Goal: Task Accomplishment & Management: Manage account settings

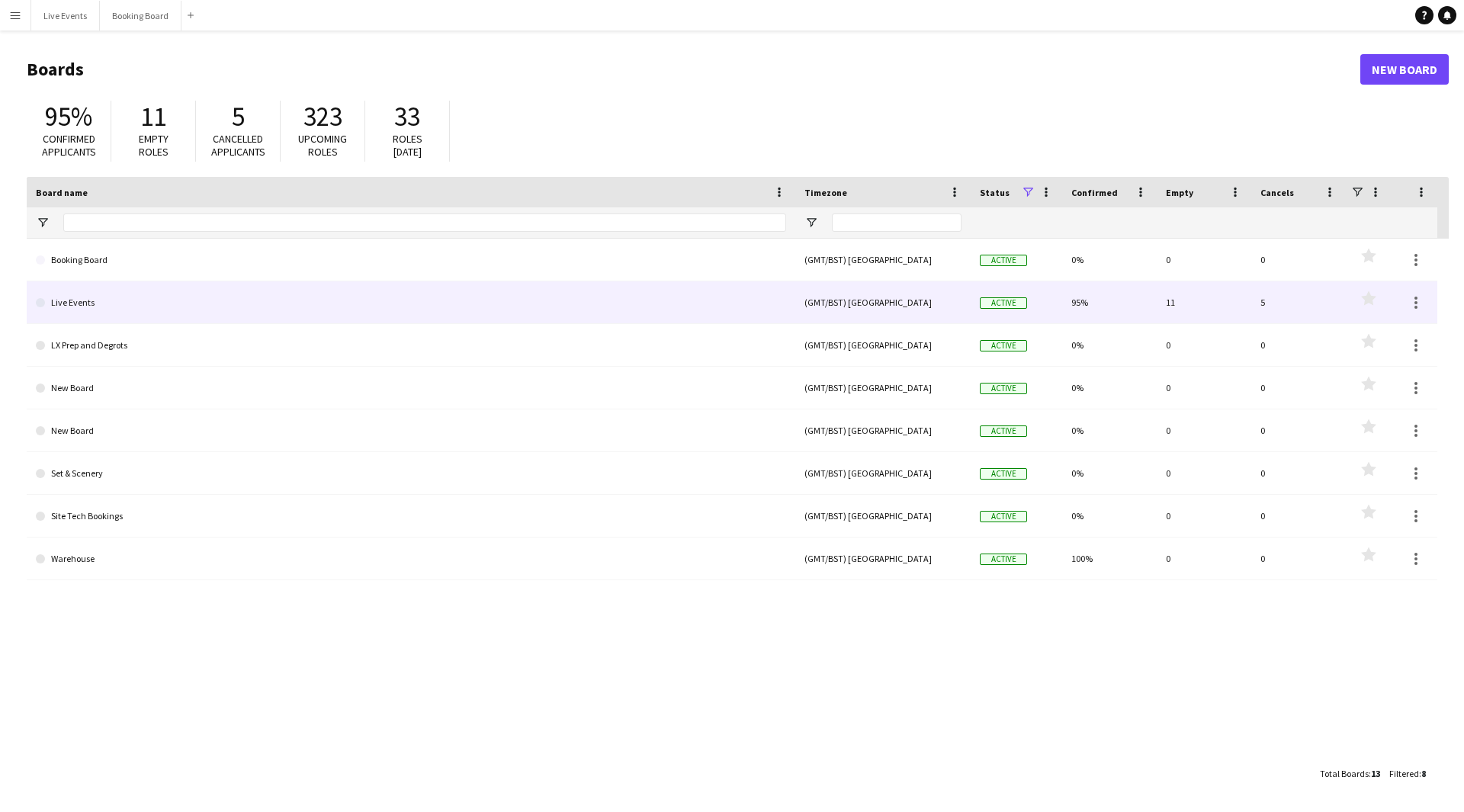
click at [714, 311] on link "Live Events" at bounding box center [410, 303] width 750 height 43
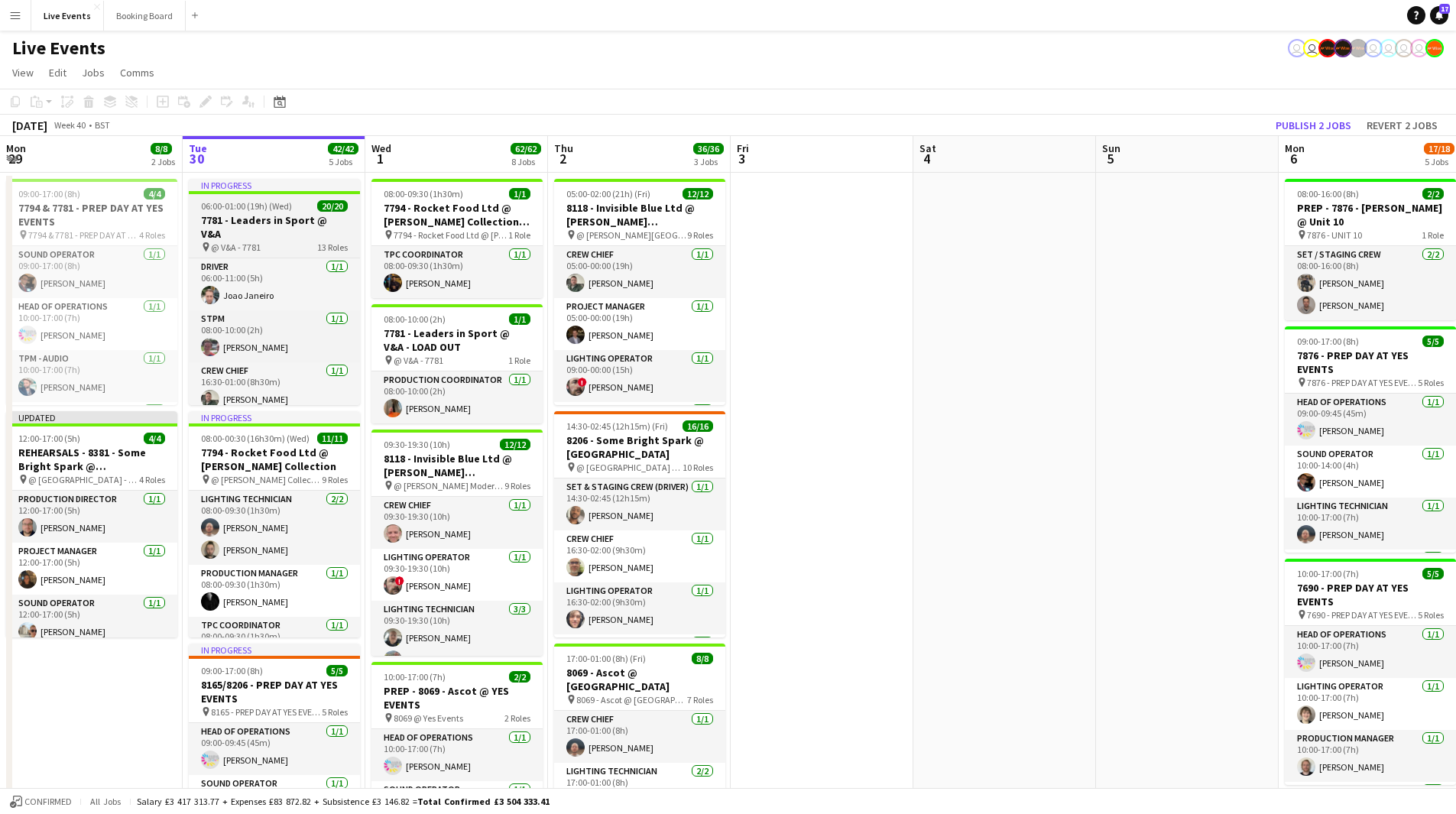
click at [269, 214] on h3 "7781 - Leaders in Sport @ V&A" at bounding box center [274, 227] width 171 height 28
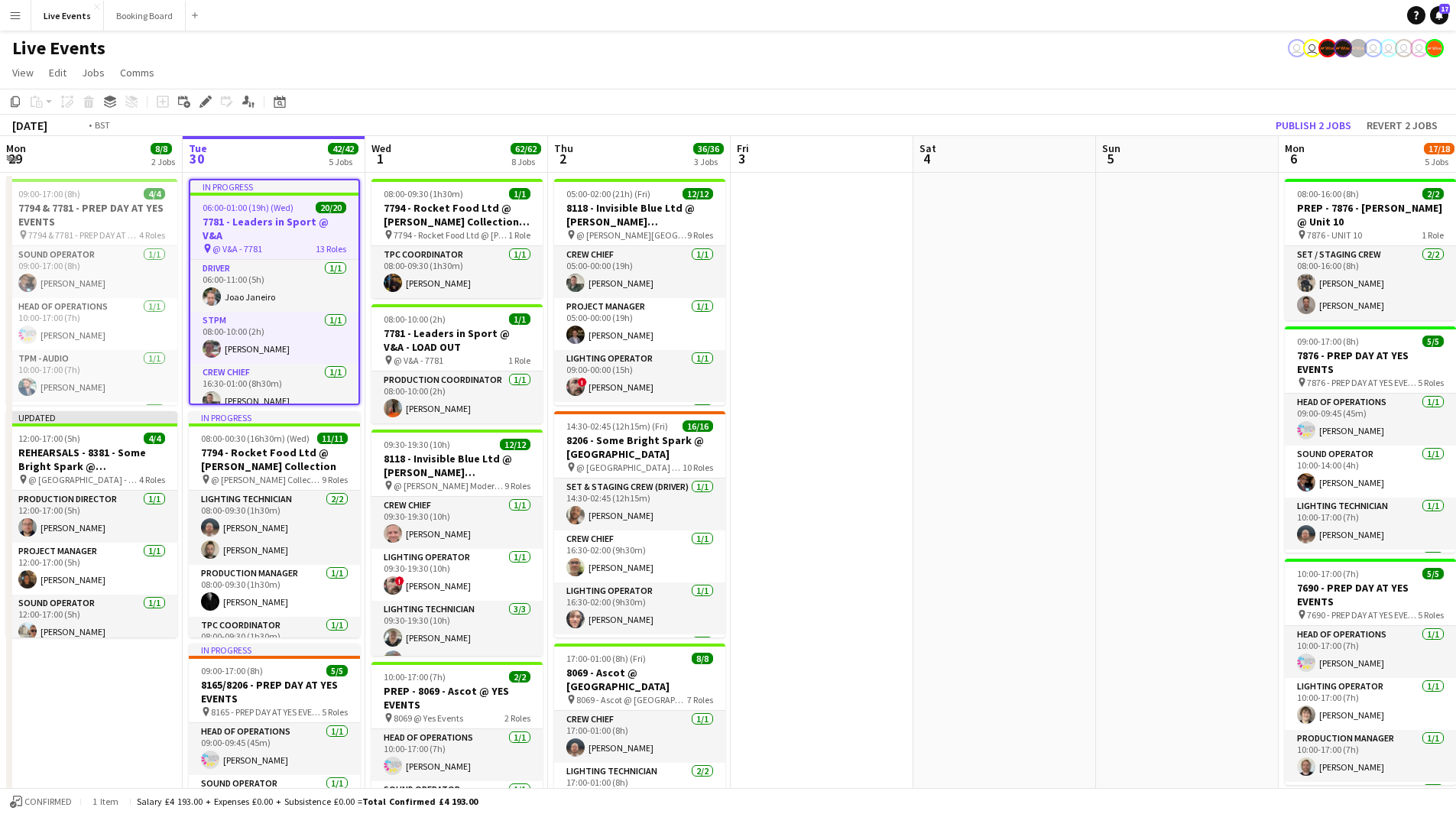
click at [290, 211] on span "06:00-01:00 (19h) (Wed)" at bounding box center [248, 207] width 91 height 12
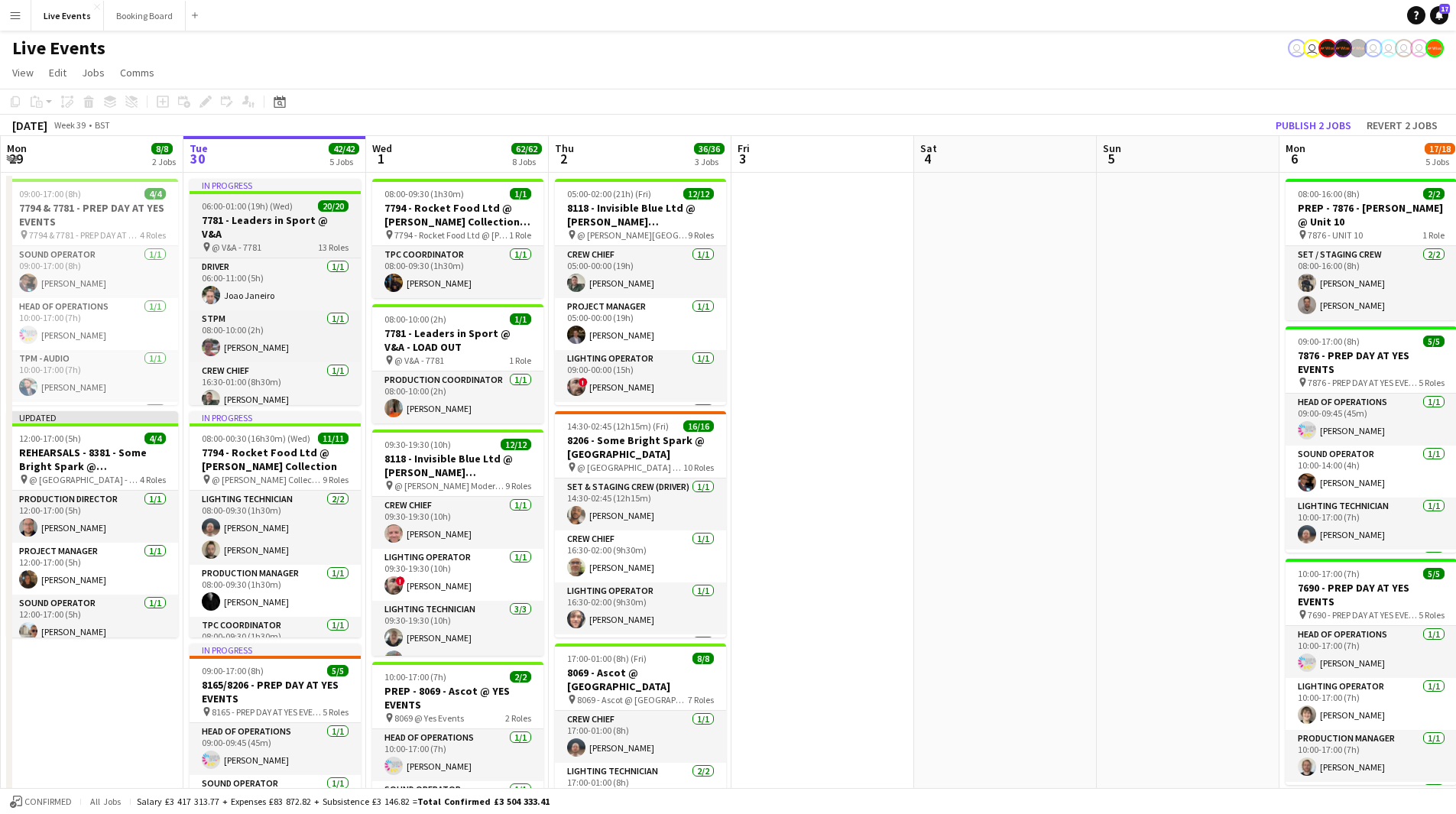
click at [269, 195] on app-job-card "In progress 06:00-01:00 (19h) (Wed) 20/20 7781 - Leaders in Sport @ V&A pin @ V…" at bounding box center [274, 292] width 171 height 227
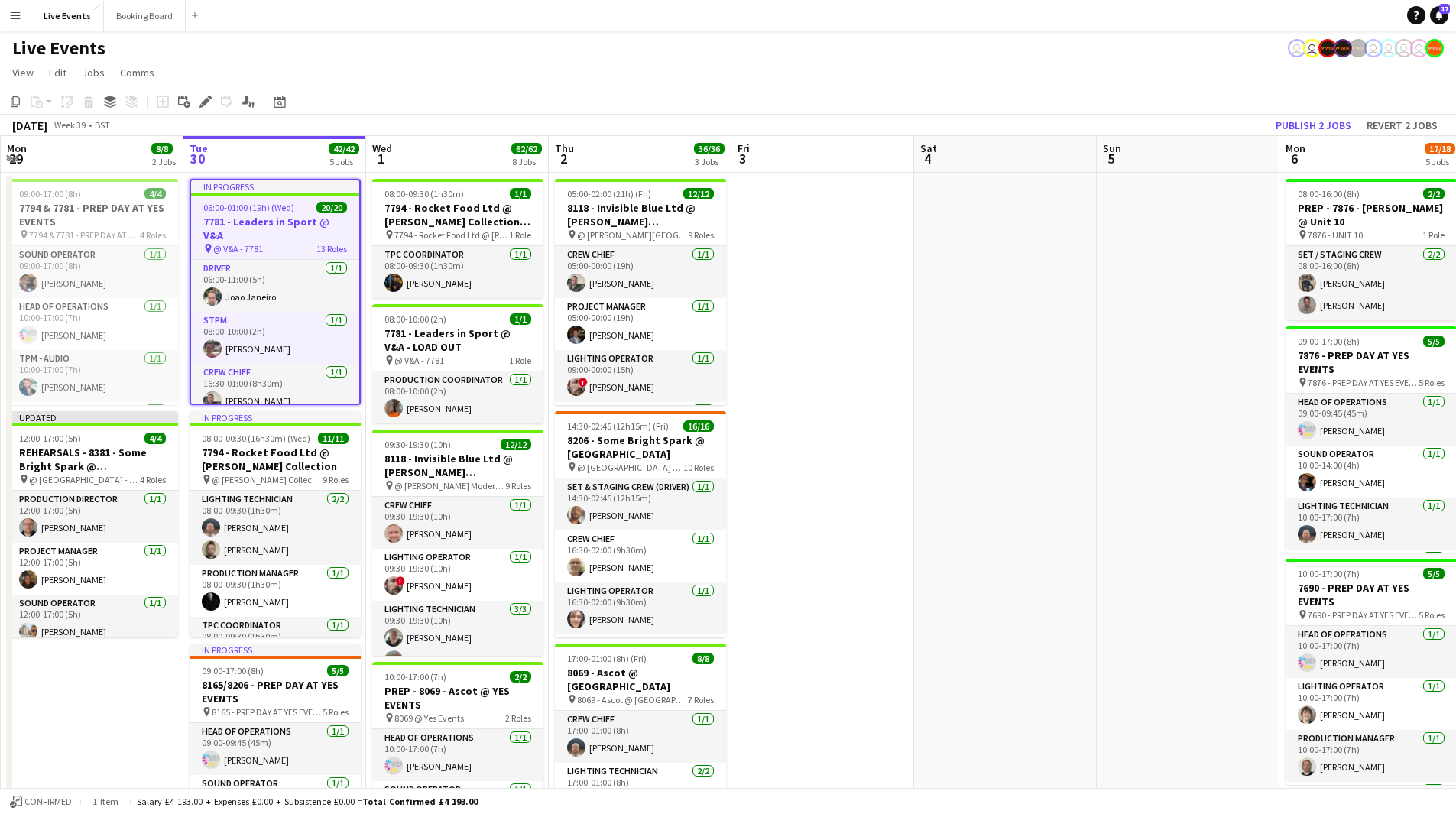
click at [232, 186] on div "In progress" at bounding box center [274, 186] width 168 height 12
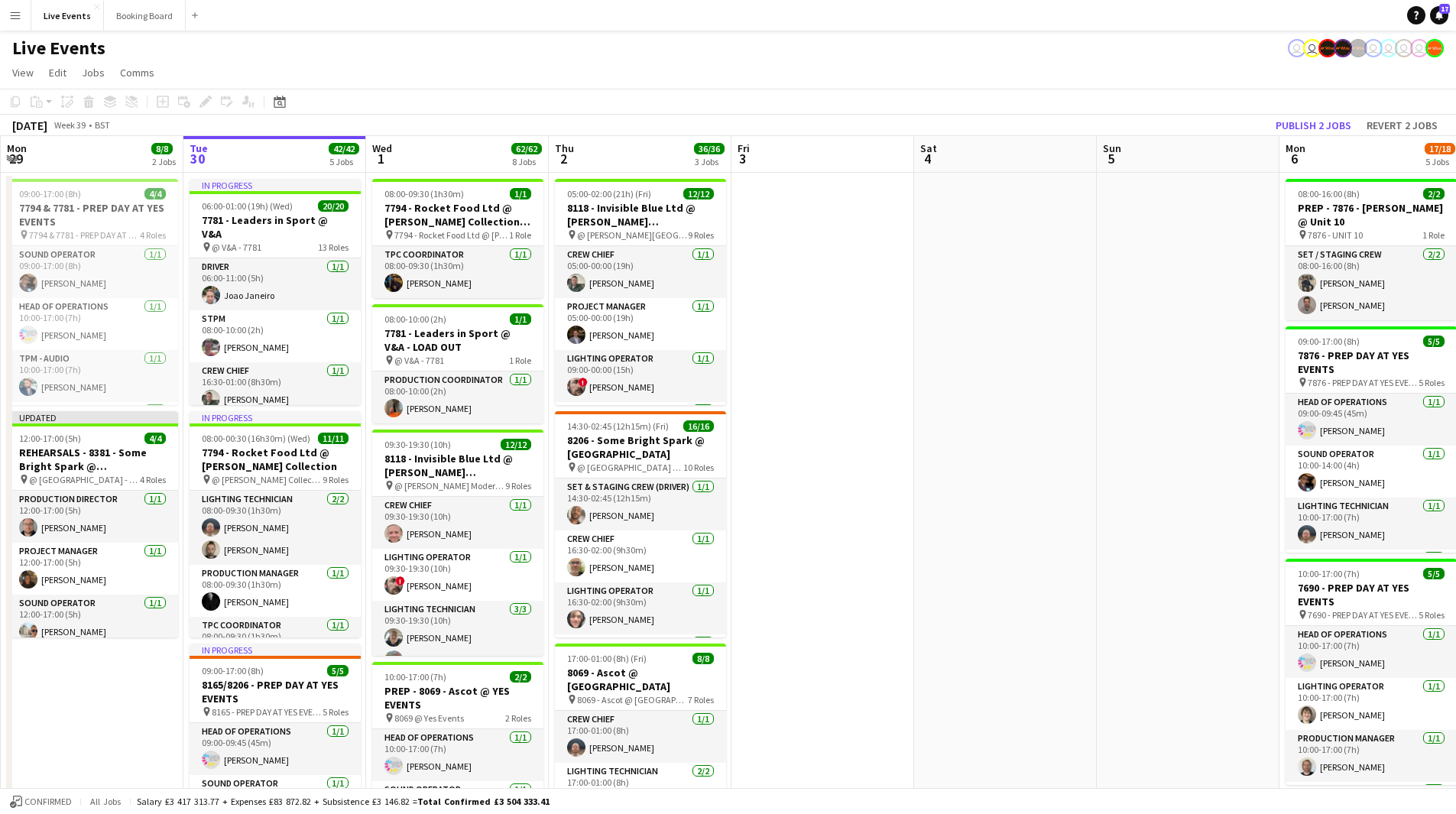
click at [303, 241] on div "pin @ V&A - 7781 13 Roles" at bounding box center [274, 247] width 171 height 12
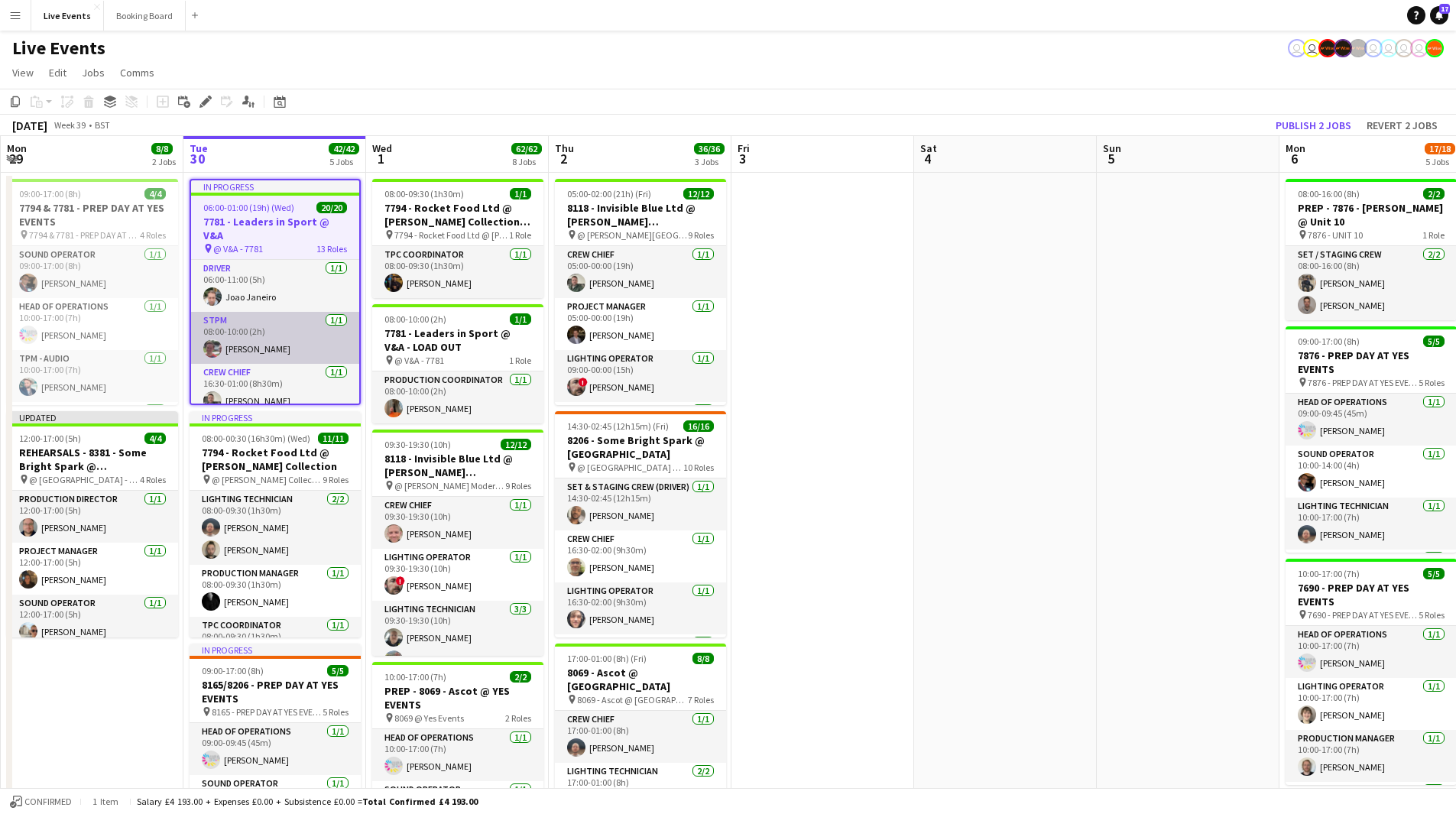
drag, startPoint x: 287, startPoint y: 328, endPoint x: 294, endPoint y: 324, distance: 8.1
click at [287, 327] on app-card-role "STPM [DATE] 08:00-10:00 (2h) [PERSON_NAME]" at bounding box center [274, 338] width 168 height 52
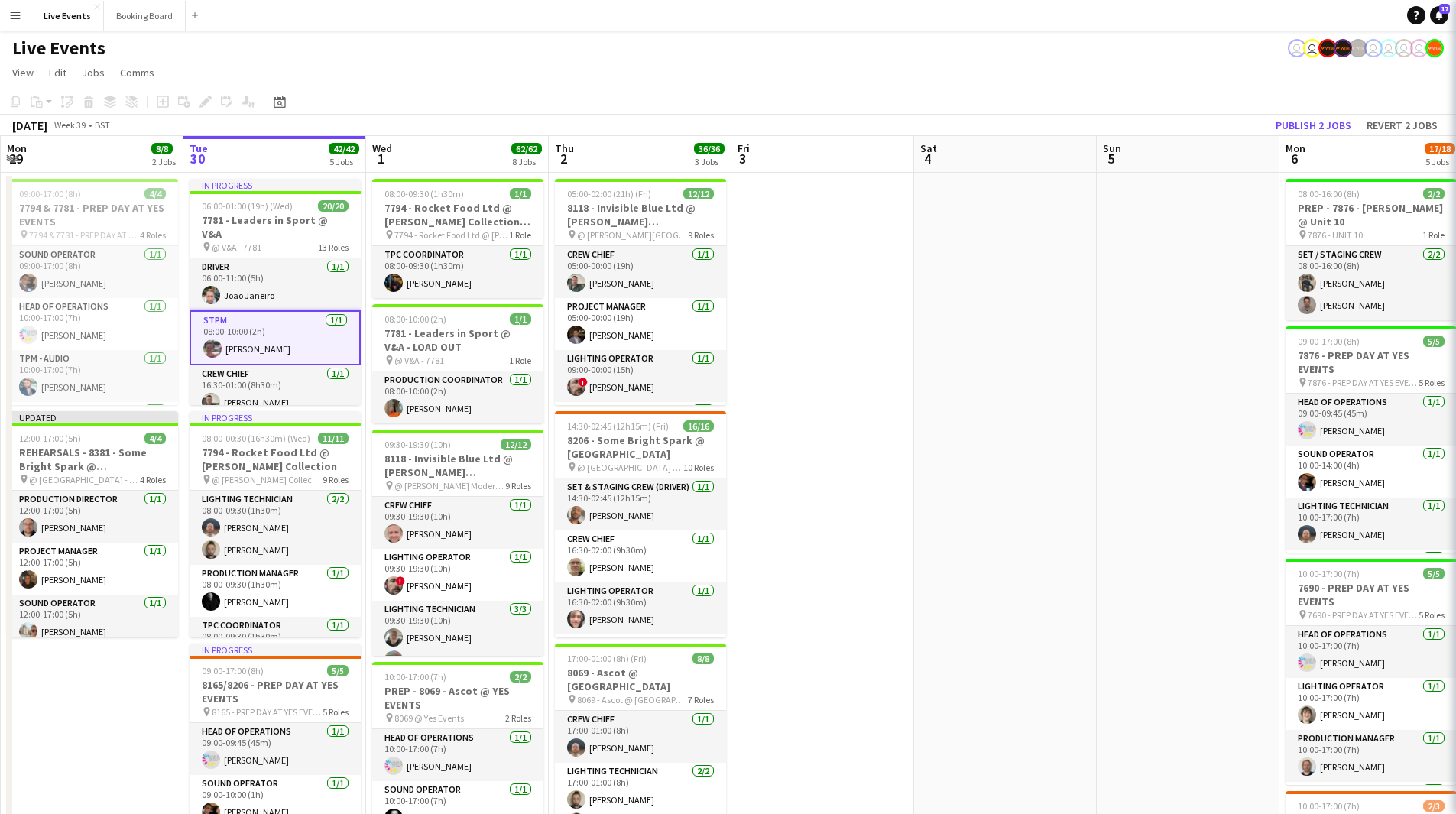
scroll to position [0, 362]
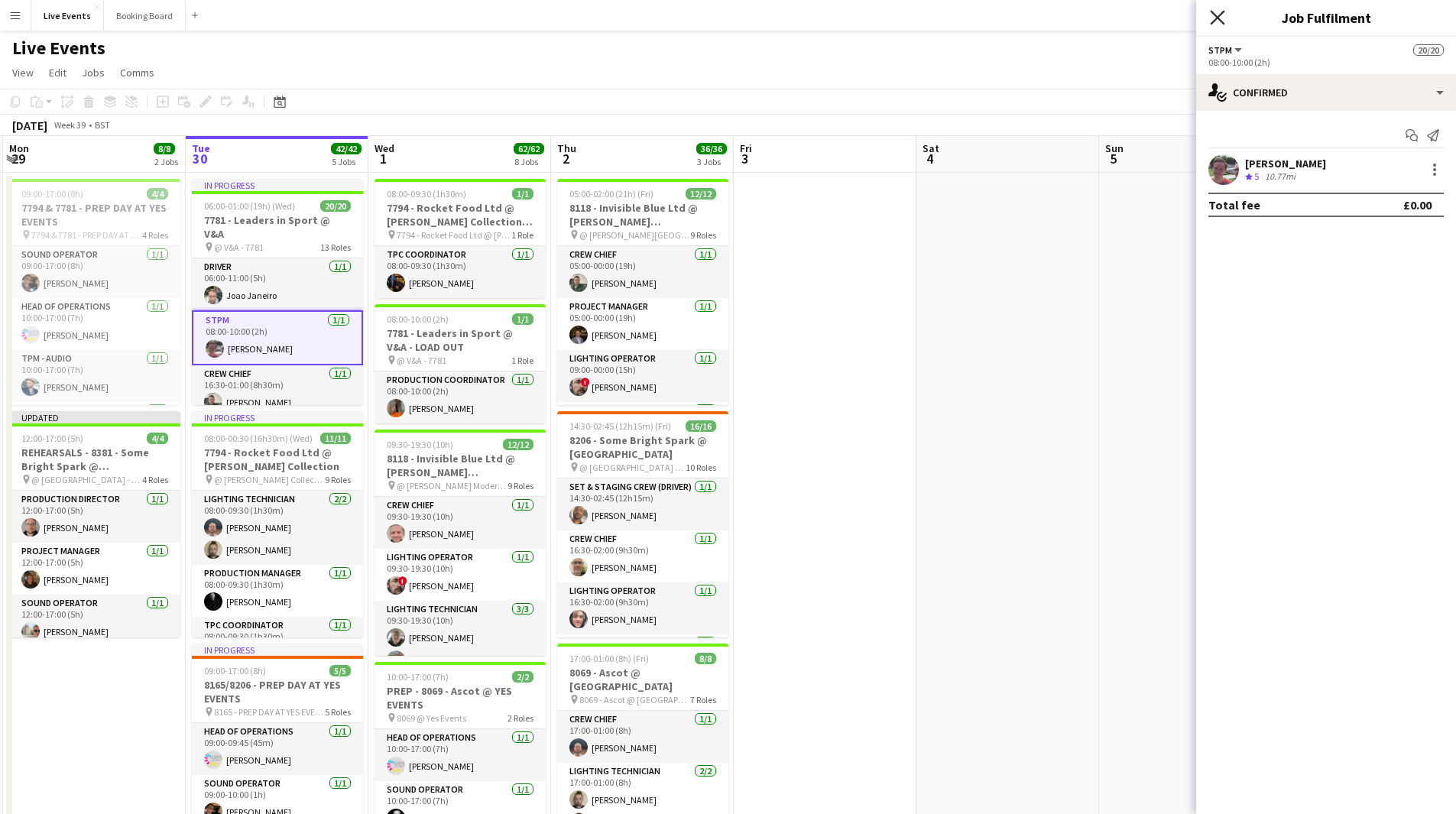
click at [1209, 22] on icon "Close pop-in" at bounding box center [1216, 16] width 14 height 14
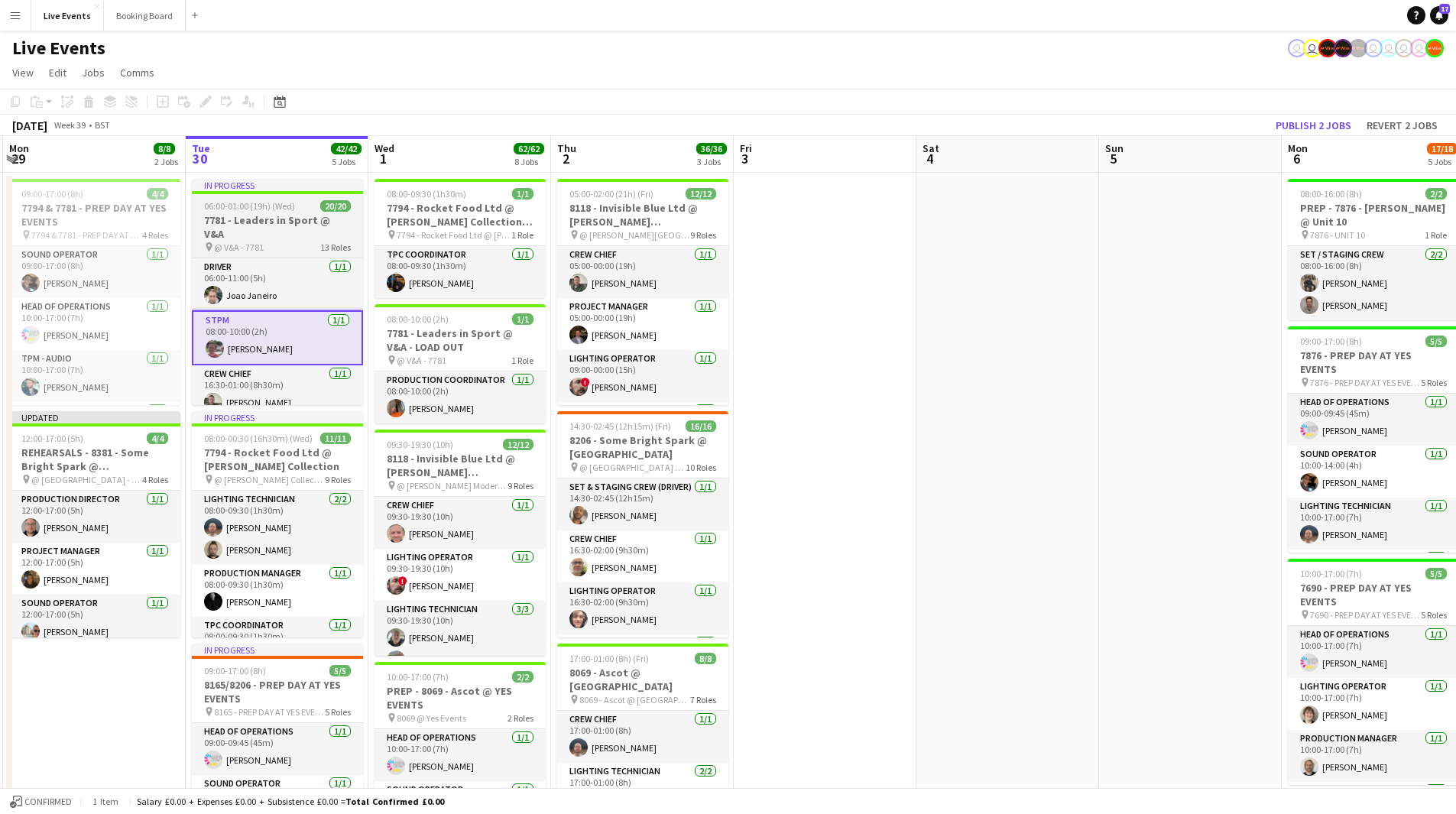
click at [347, 218] on h3 "7781 - Leaders in Sport @ V&A" at bounding box center [277, 227] width 171 height 28
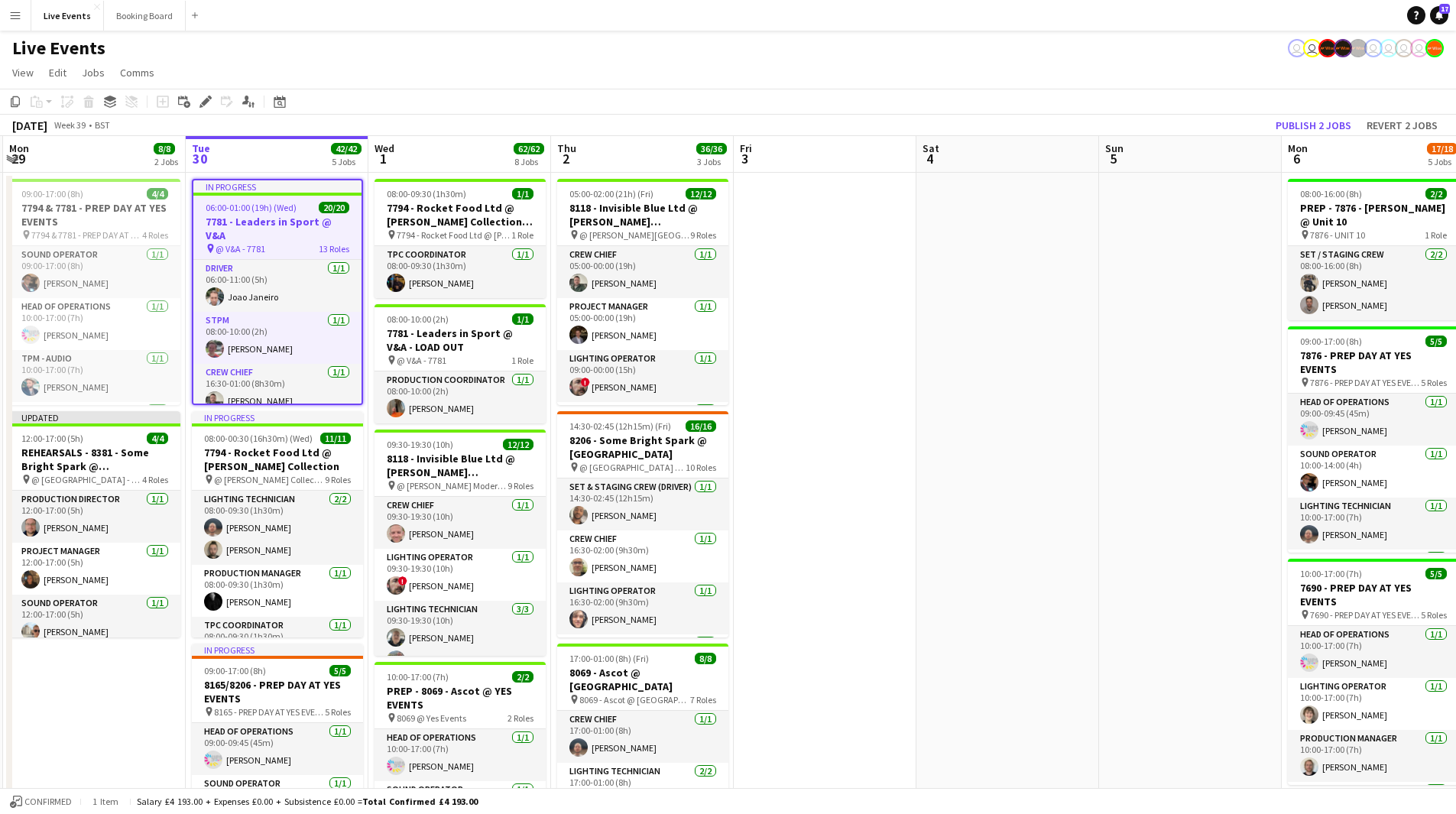
scroll to position [0, 363]
click at [303, 158] on app-board-header-date "Tue 30 42/42 5 Jobs" at bounding box center [276, 155] width 182 height 36
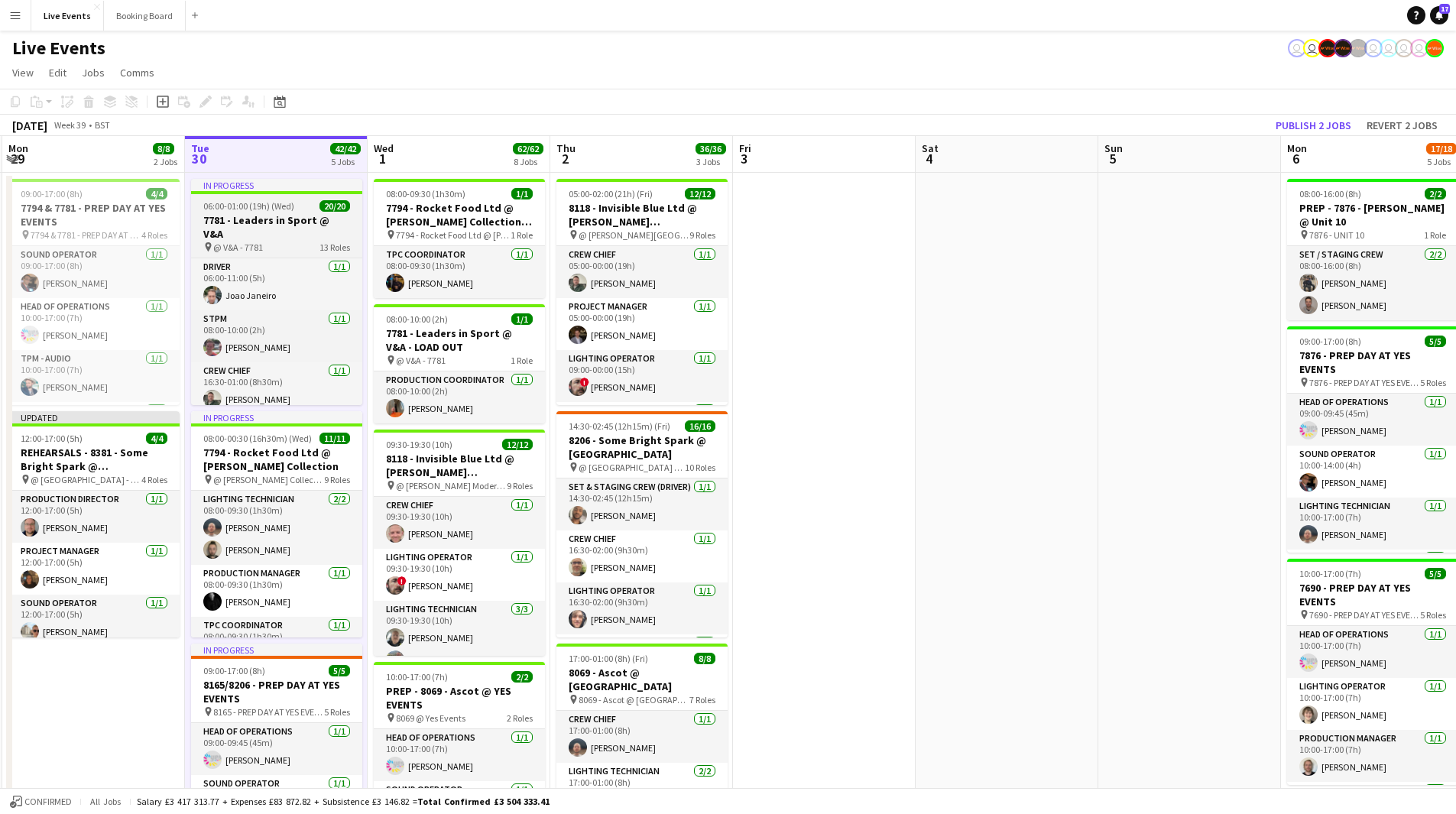
click at [332, 209] on span "20/20" at bounding box center [335, 206] width 31 height 12
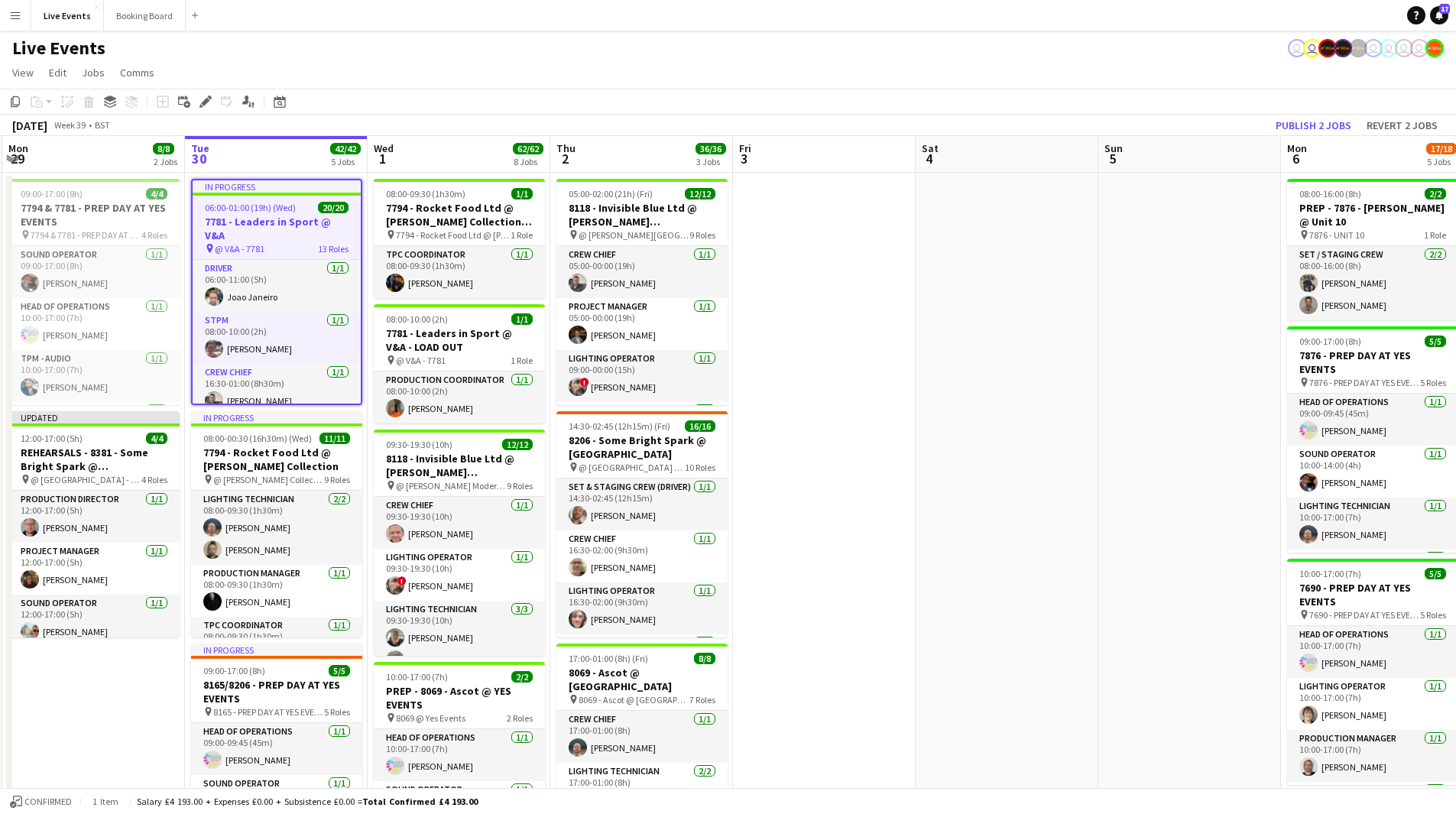
click at [332, 209] on span "20/20" at bounding box center [333, 207] width 31 height 12
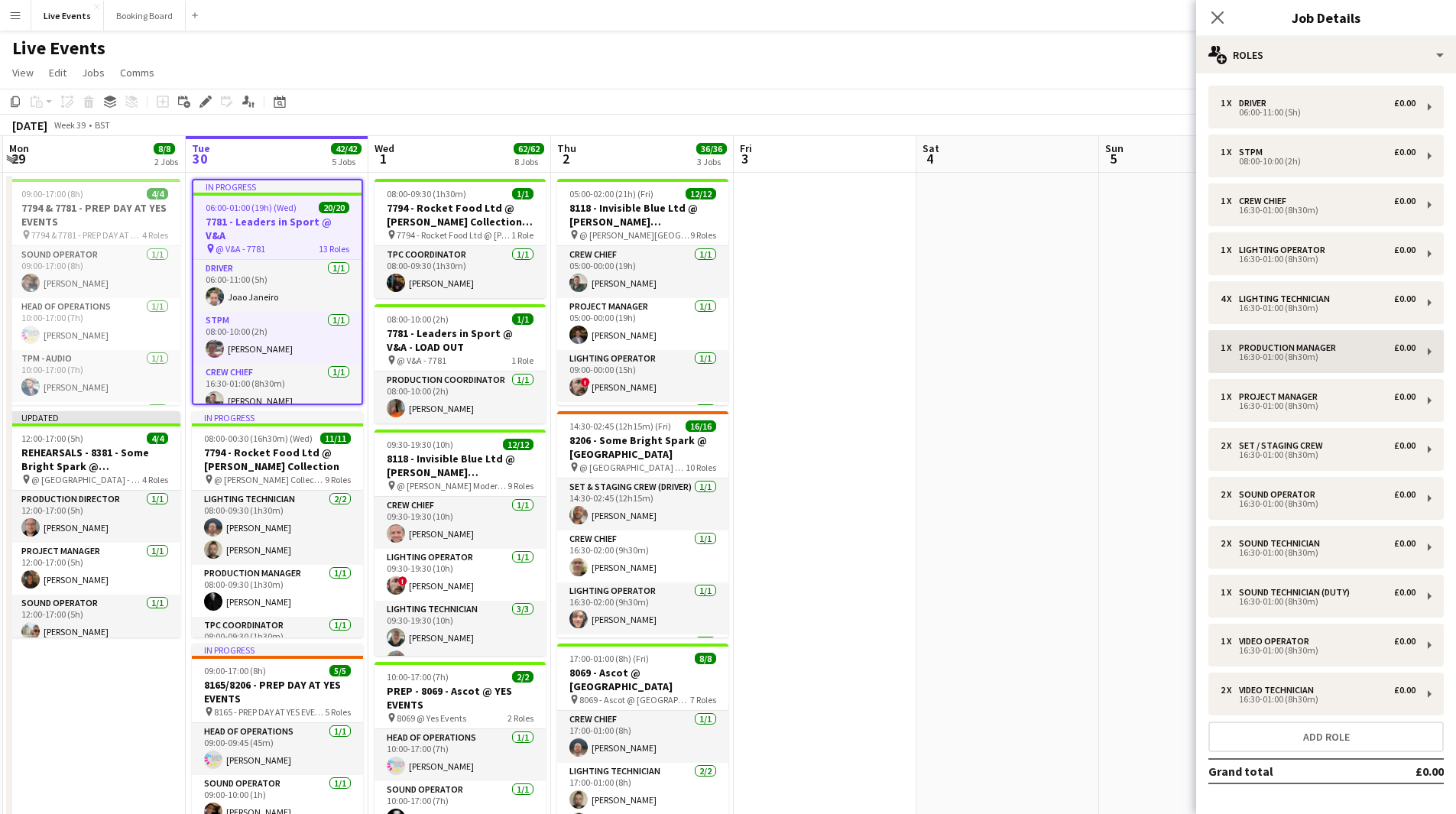
scroll to position [57, 0]
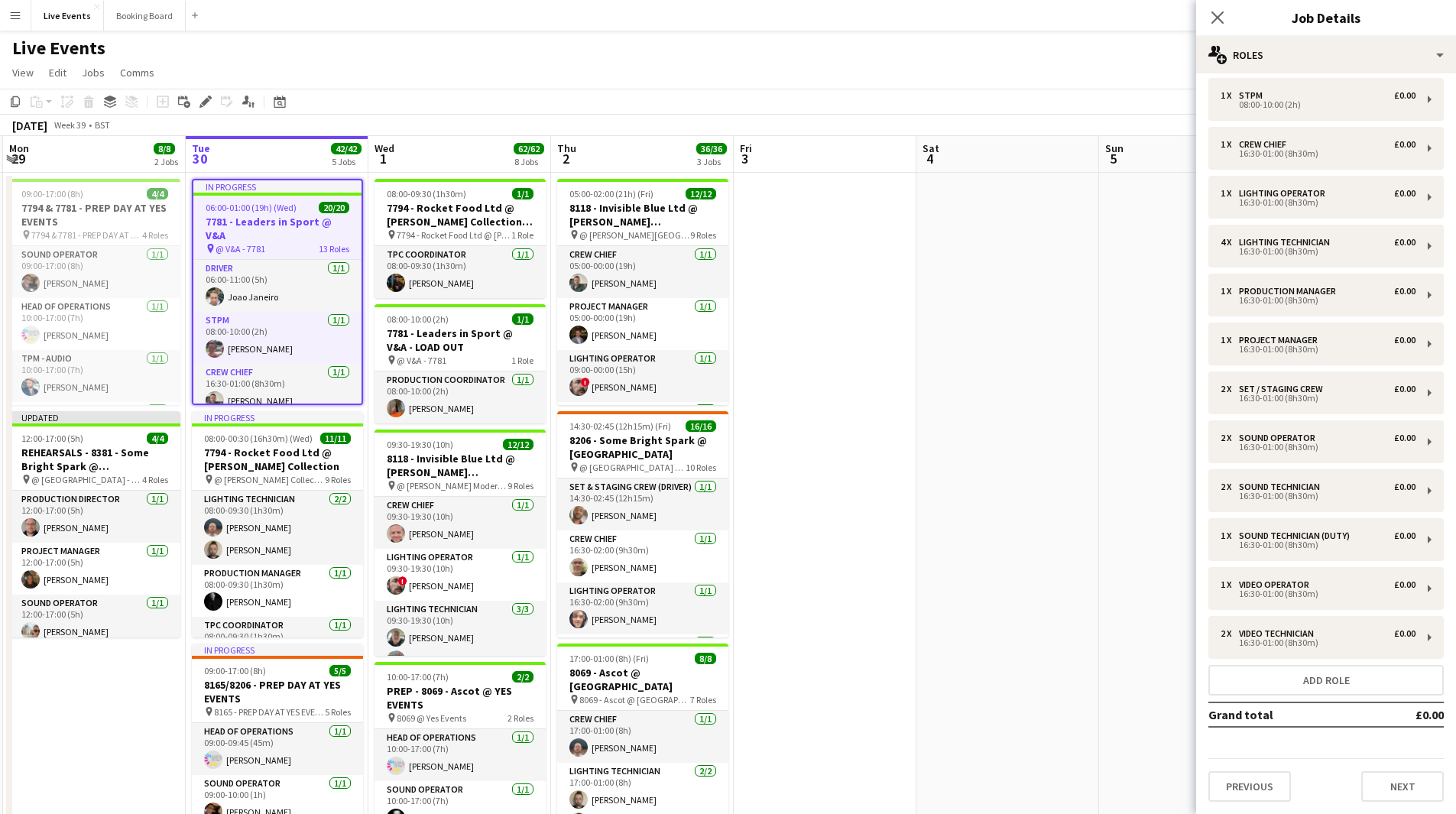
drag, startPoint x: 1250, startPoint y: 766, endPoint x: 1250, endPoint y: 784, distance: 18.0
click at [1250, 770] on div "Previous Next" at bounding box center [1325, 779] width 235 height 43
click at [1250, 786] on button "Previous" at bounding box center [1250, 786] width 83 height 31
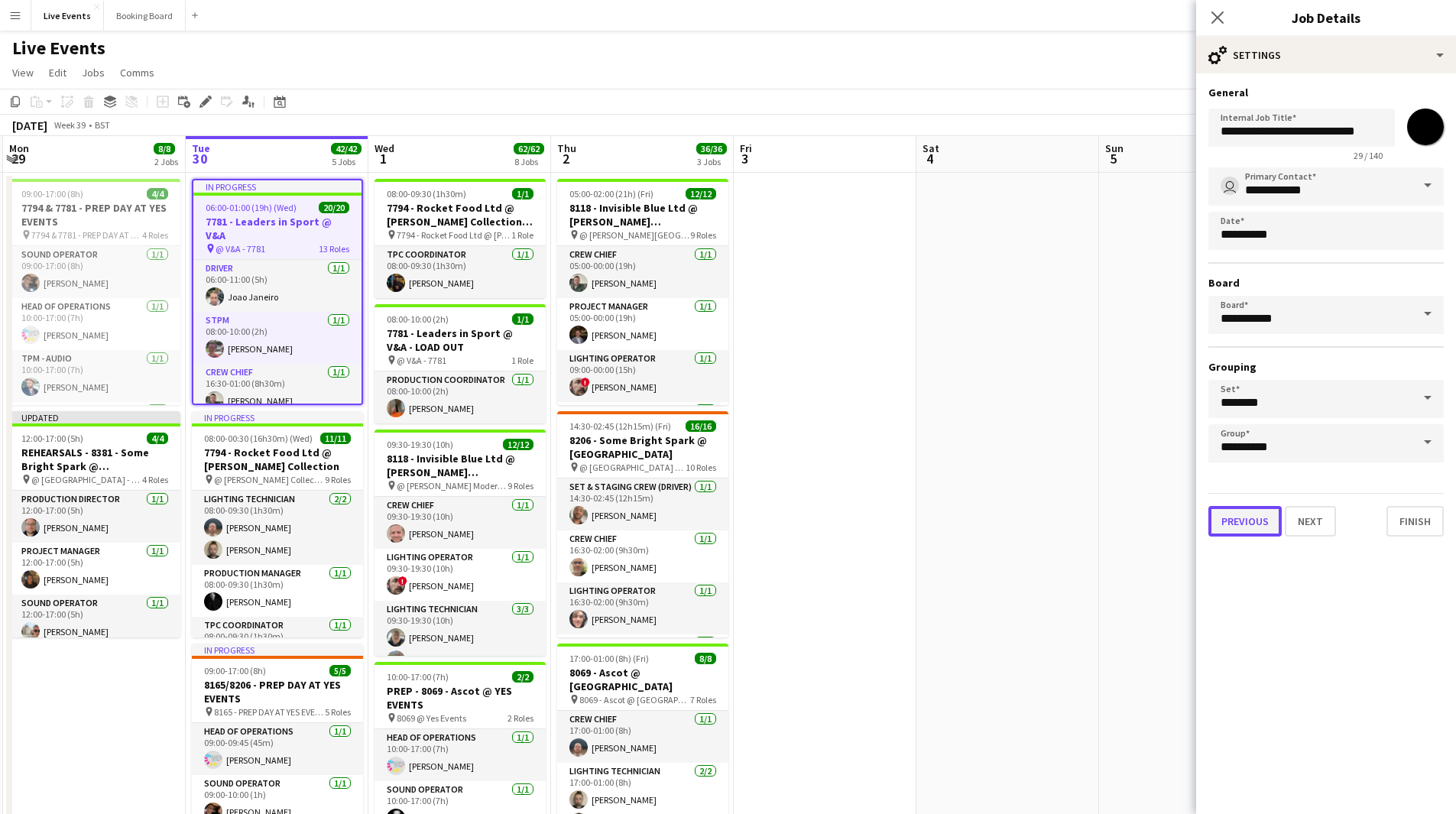
click at [1250, 513] on button "Previous" at bounding box center [1245, 521] width 73 height 31
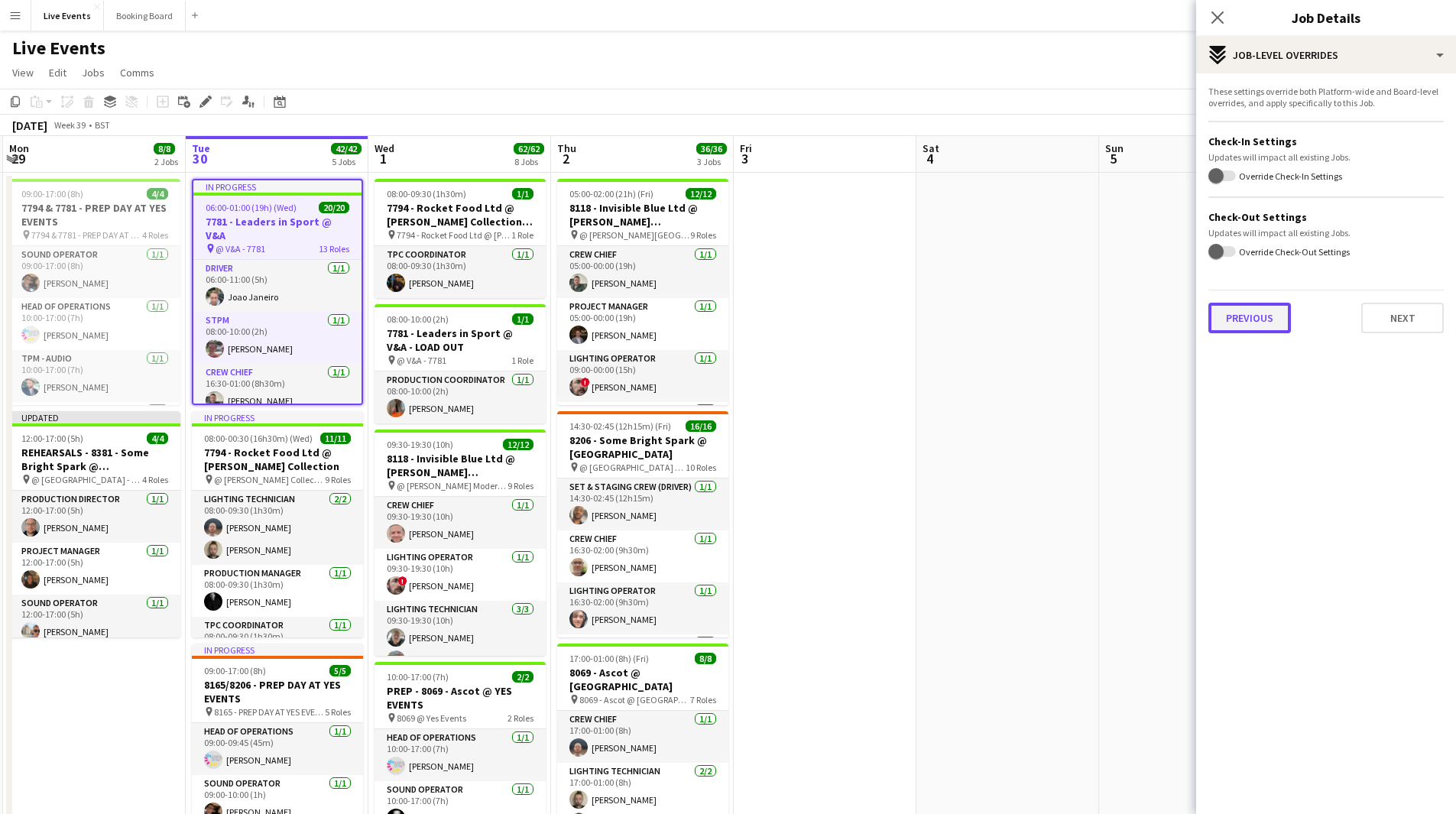
click at [1261, 326] on button "Previous" at bounding box center [1250, 318] width 83 height 31
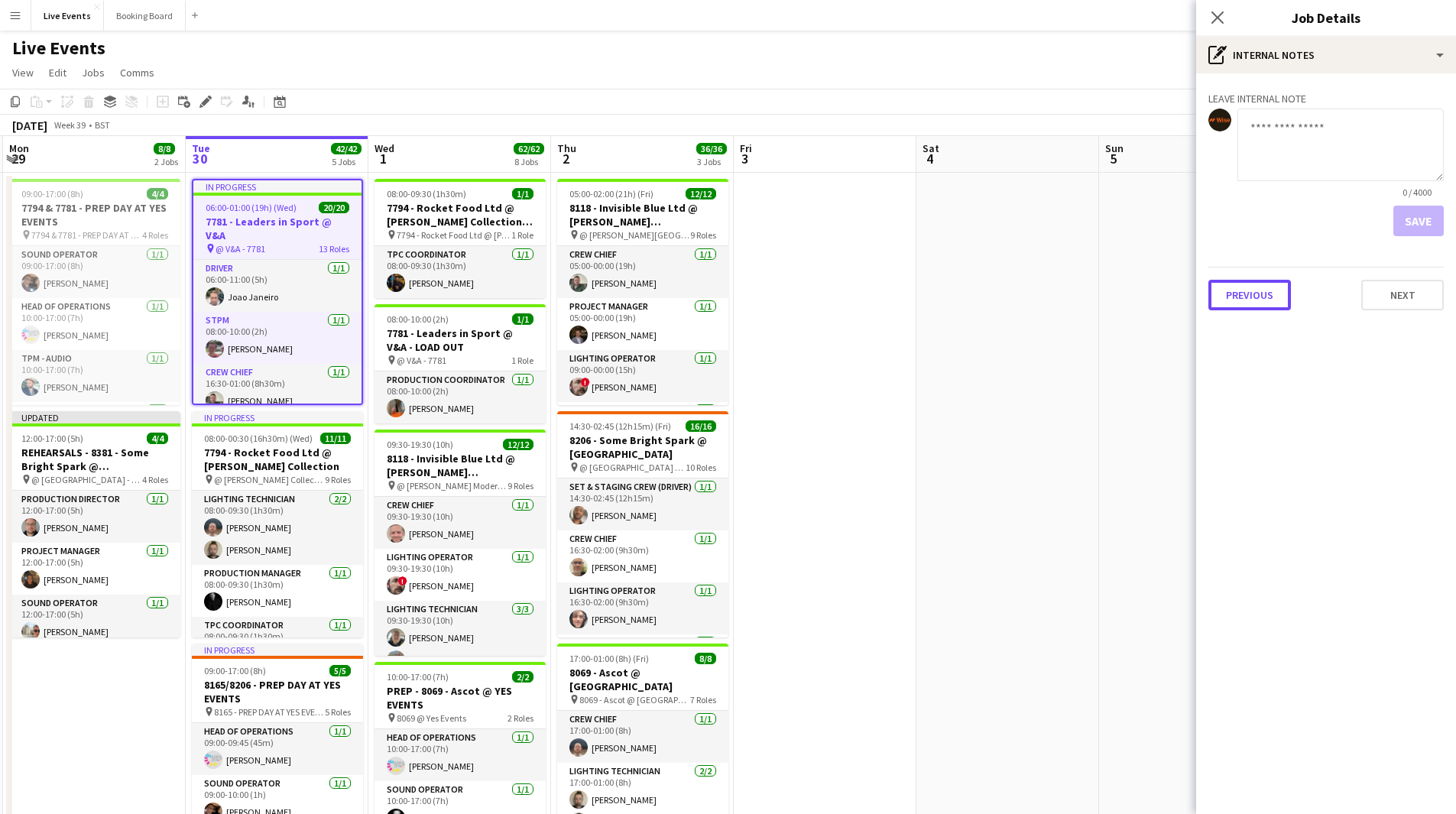
click at [1258, 303] on button "Previous" at bounding box center [1250, 295] width 83 height 31
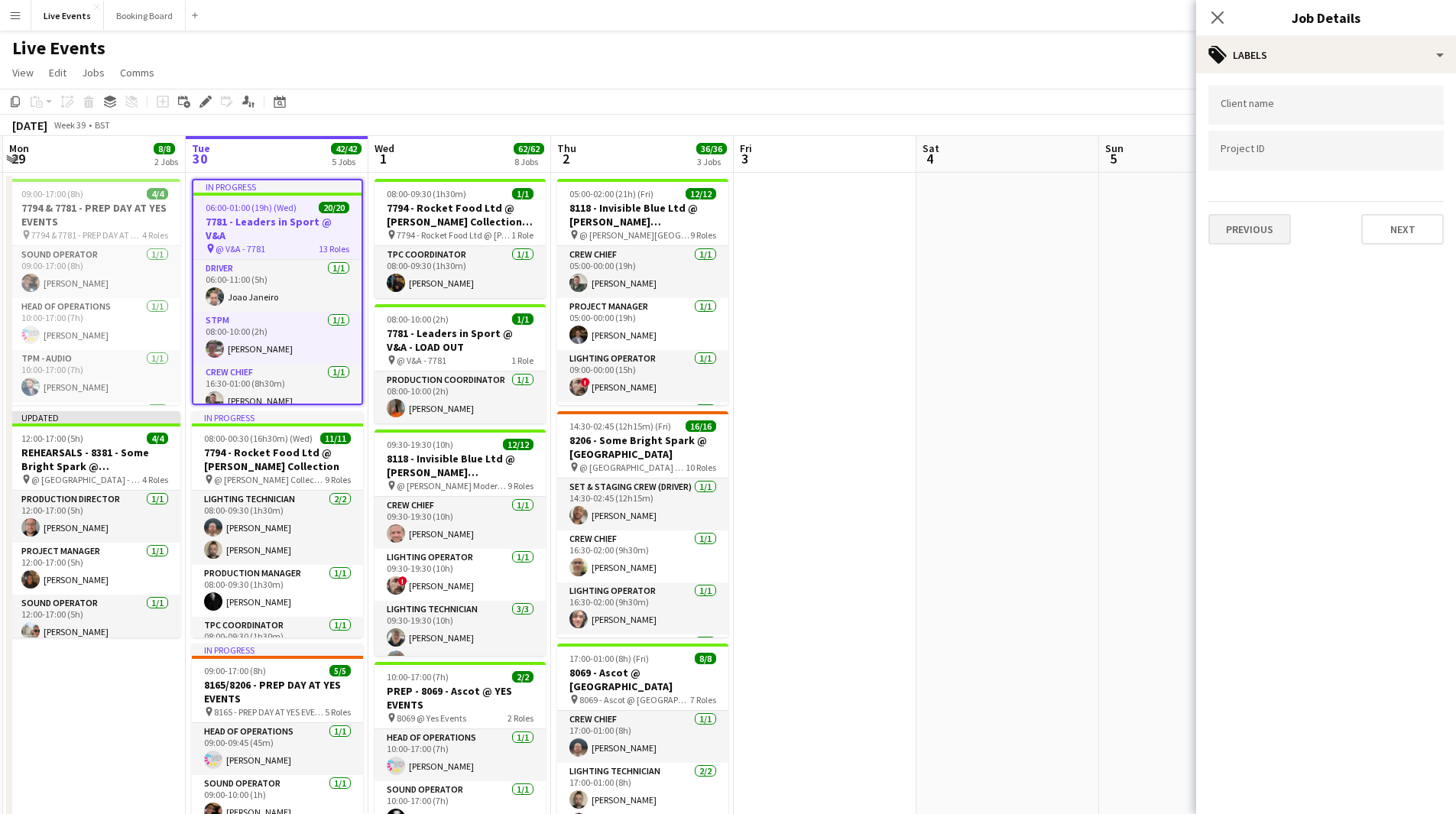
drag, startPoint x: 1257, startPoint y: 249, endPoint x: 1254, endPoint y: 236, distance: 13.3
click at [1257, 248] on div "Client name Project ID Previous Next" at bounding box center [1325, 164] width 260 height 183
click at [1254, 235] on button "Previous" at bounding box center [1250, 229] width 83 height 31
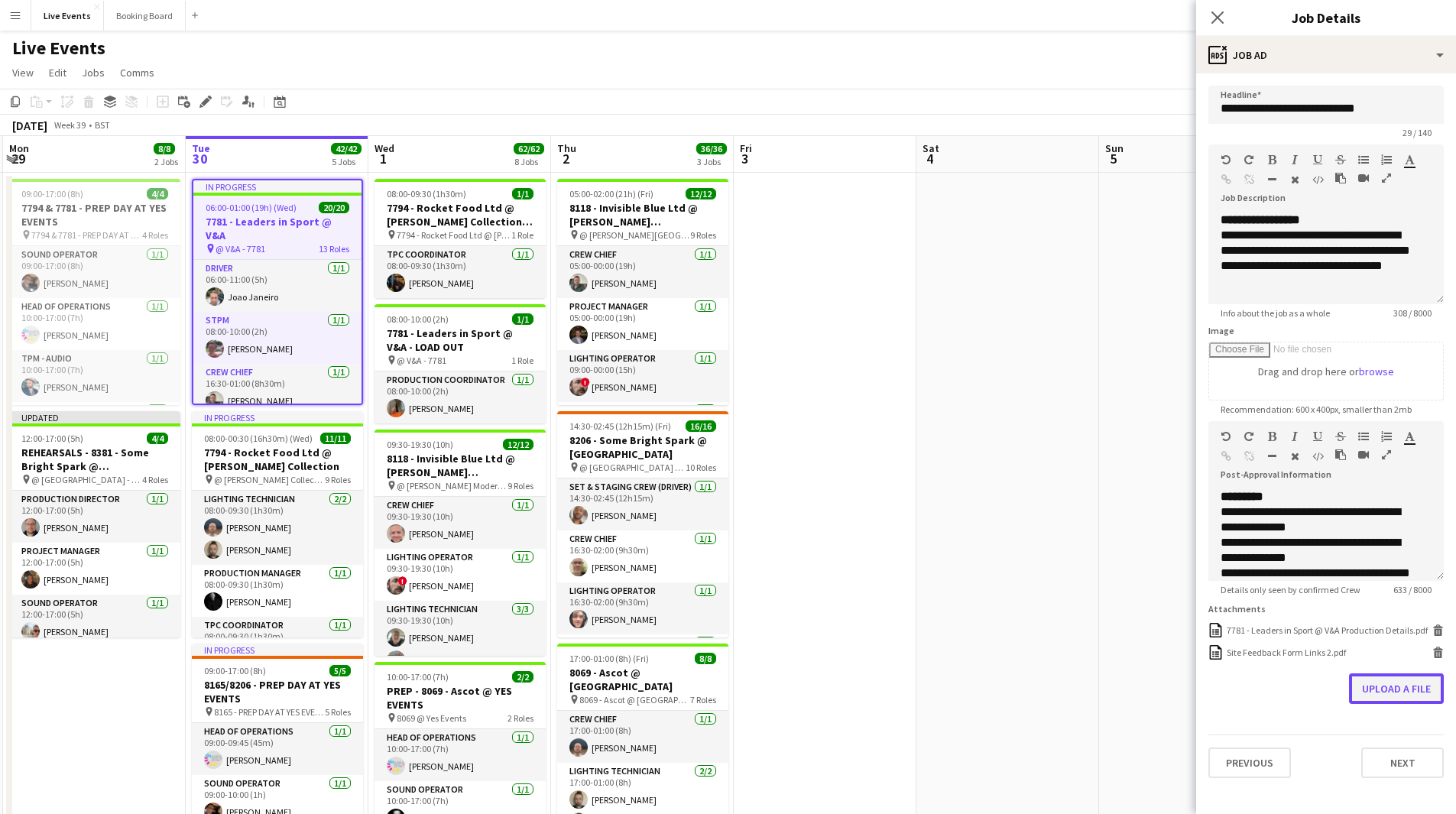
click at [1411, 693] on button "Upload a file" at bounding box center [1396, 688] width 95 height 31
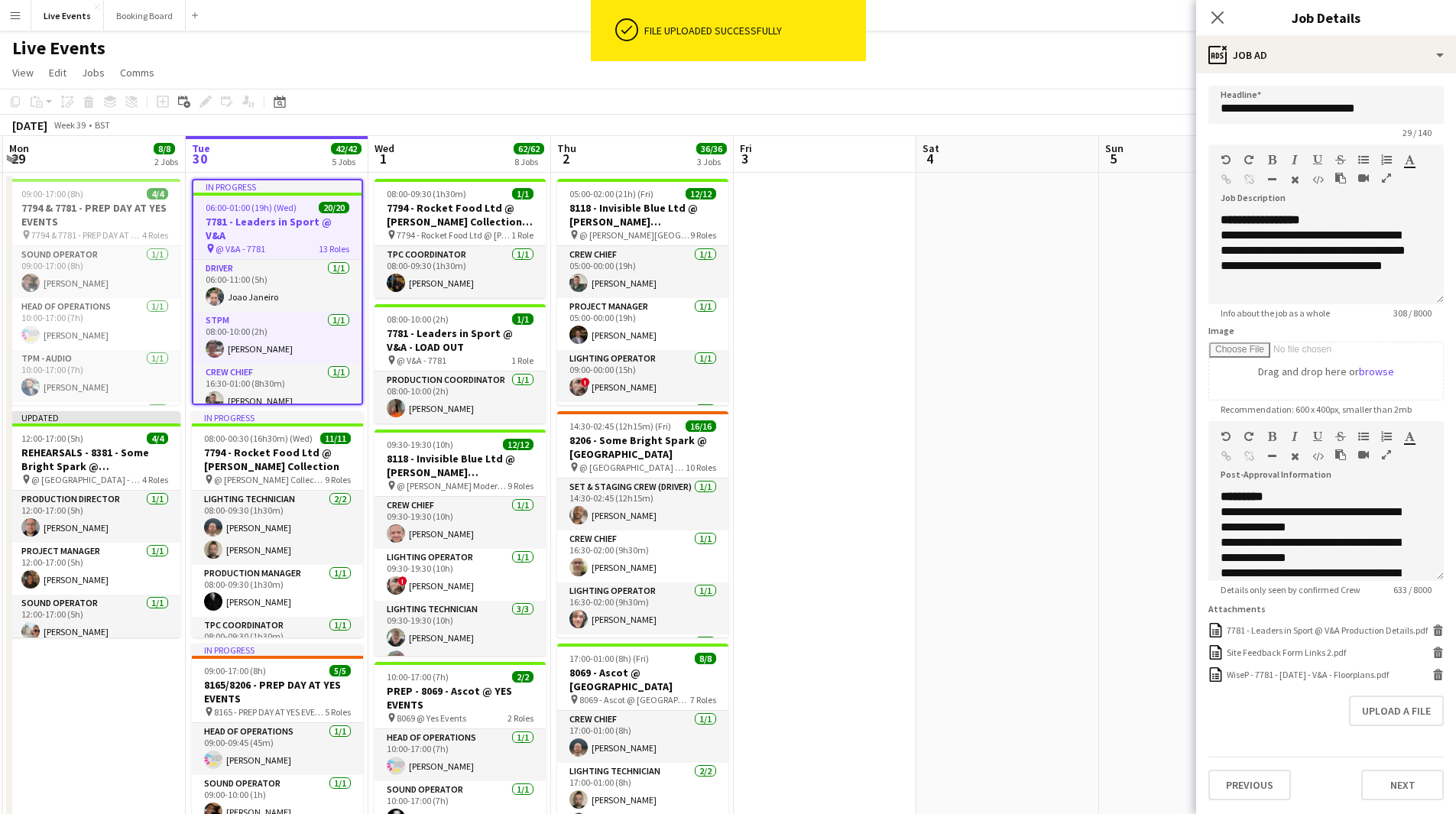
scroll to position [77, 0]
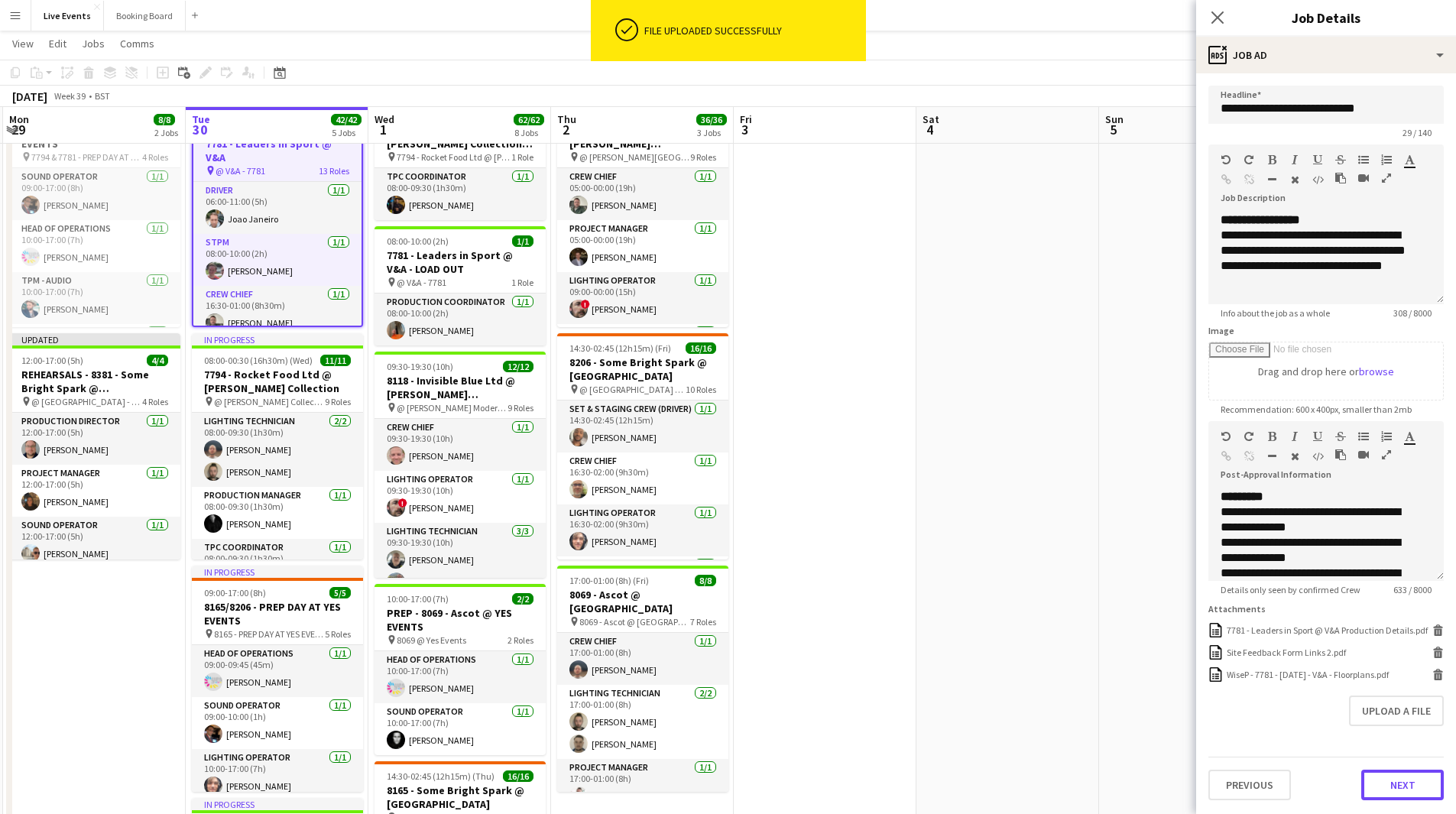
click at [1399, 801] on button "Next" at bounding box center [1402, 785] width 83 height 31
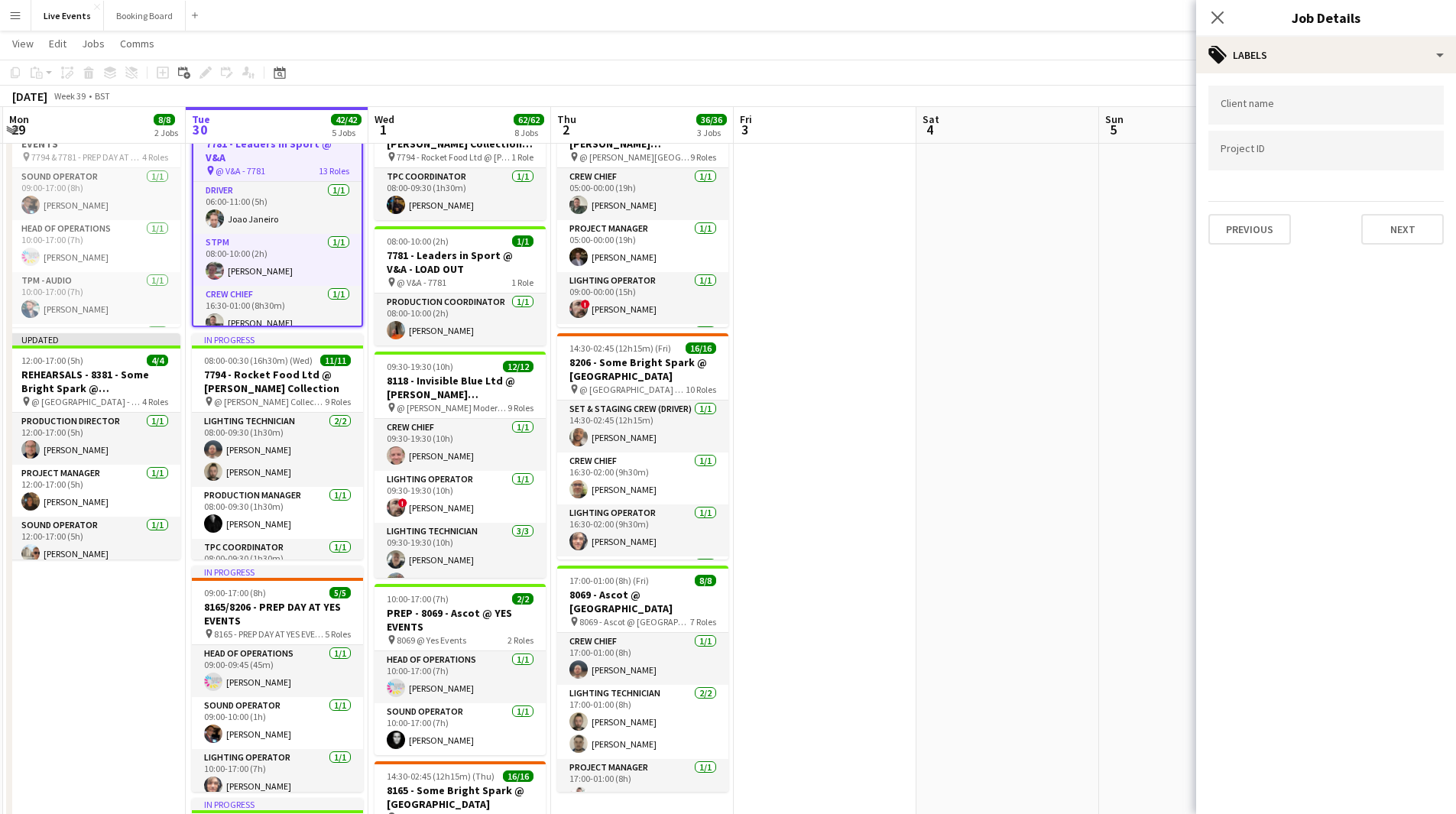
scroll to position [153, 0]
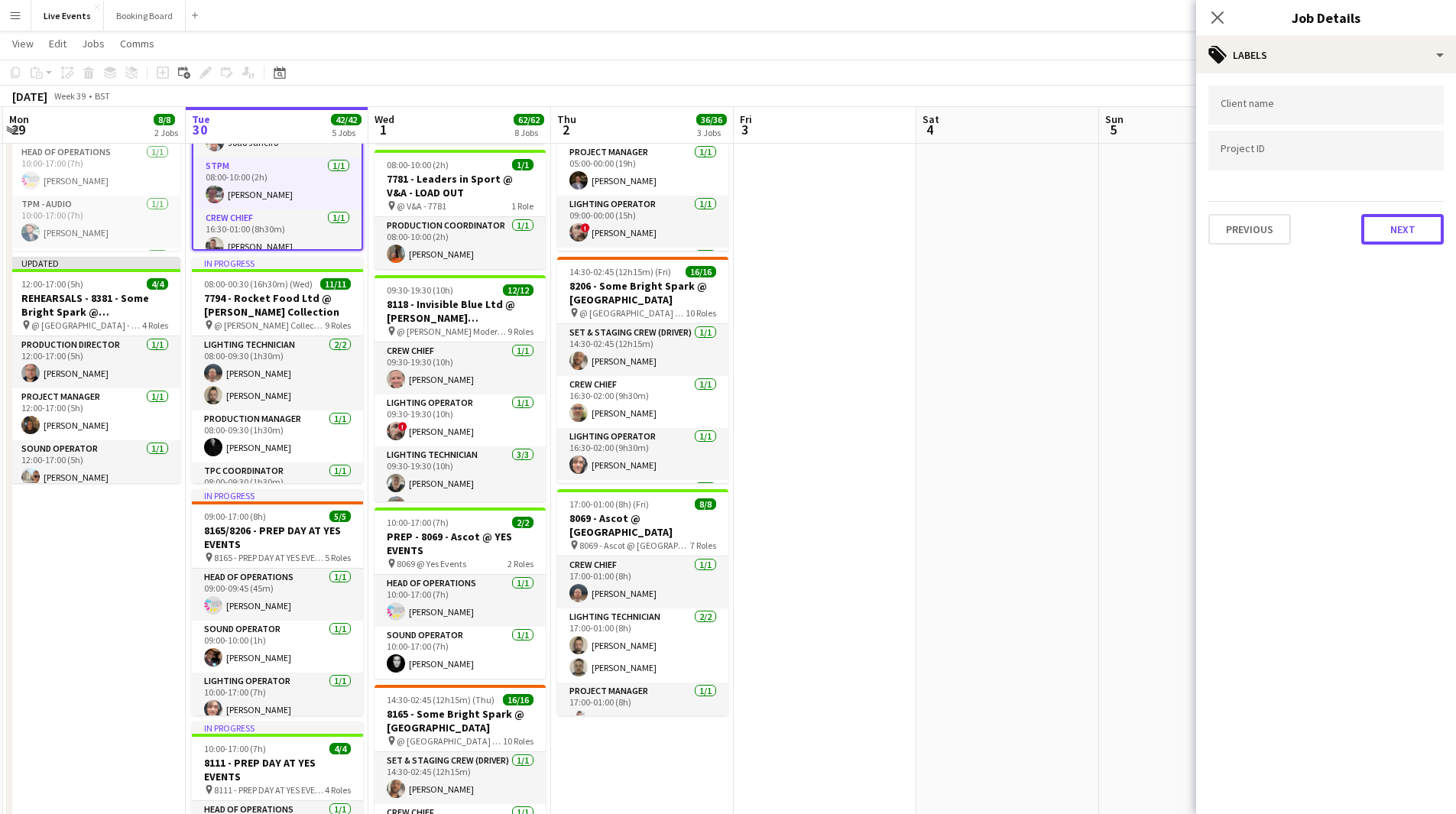
click at [1401, 234] on button "Next" at bounding box center [1402, 229] width 83 height 31
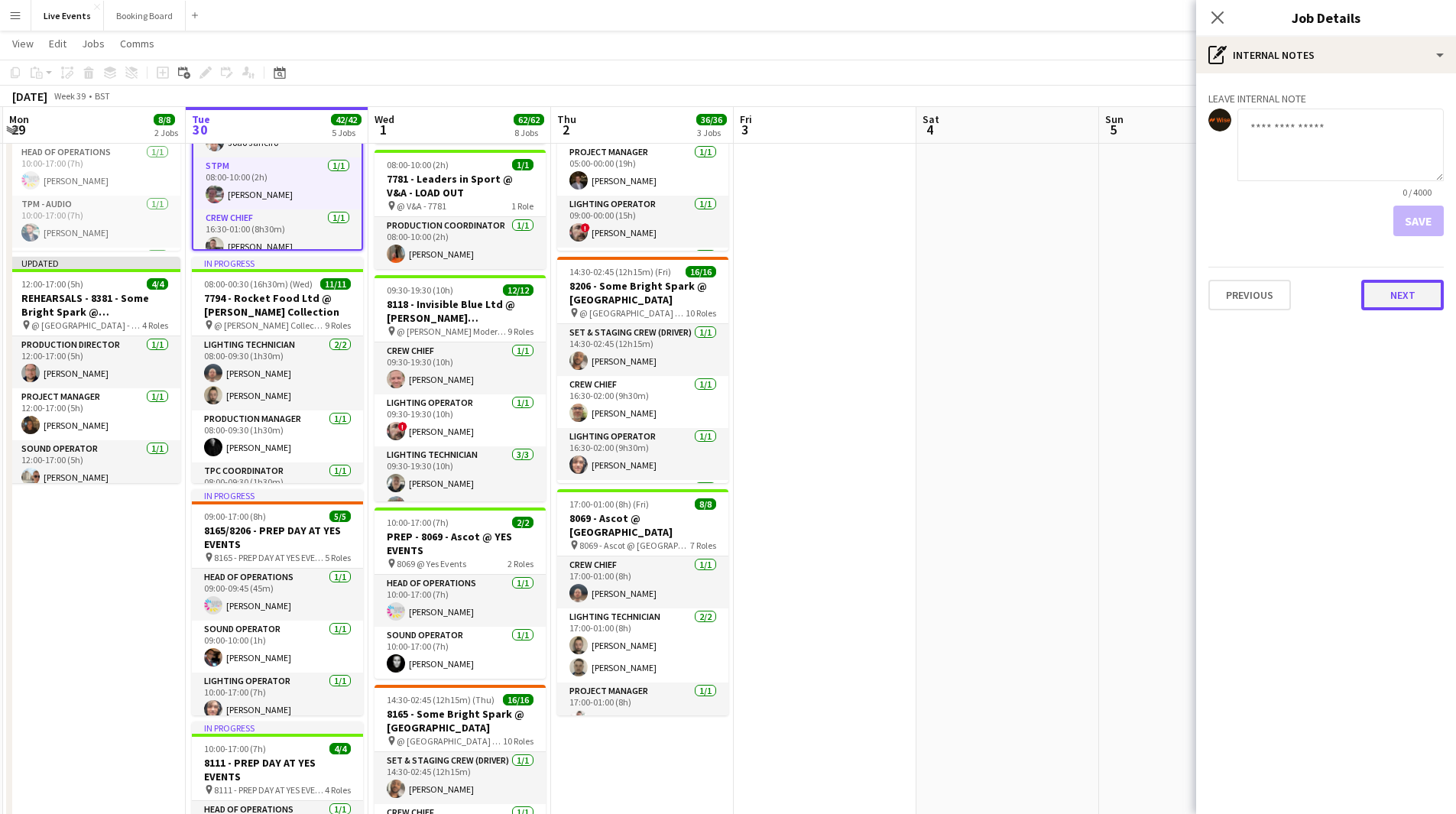
click at [1398, 303] on button "Next" at bounding box center [1402, 295] width 83 height 31
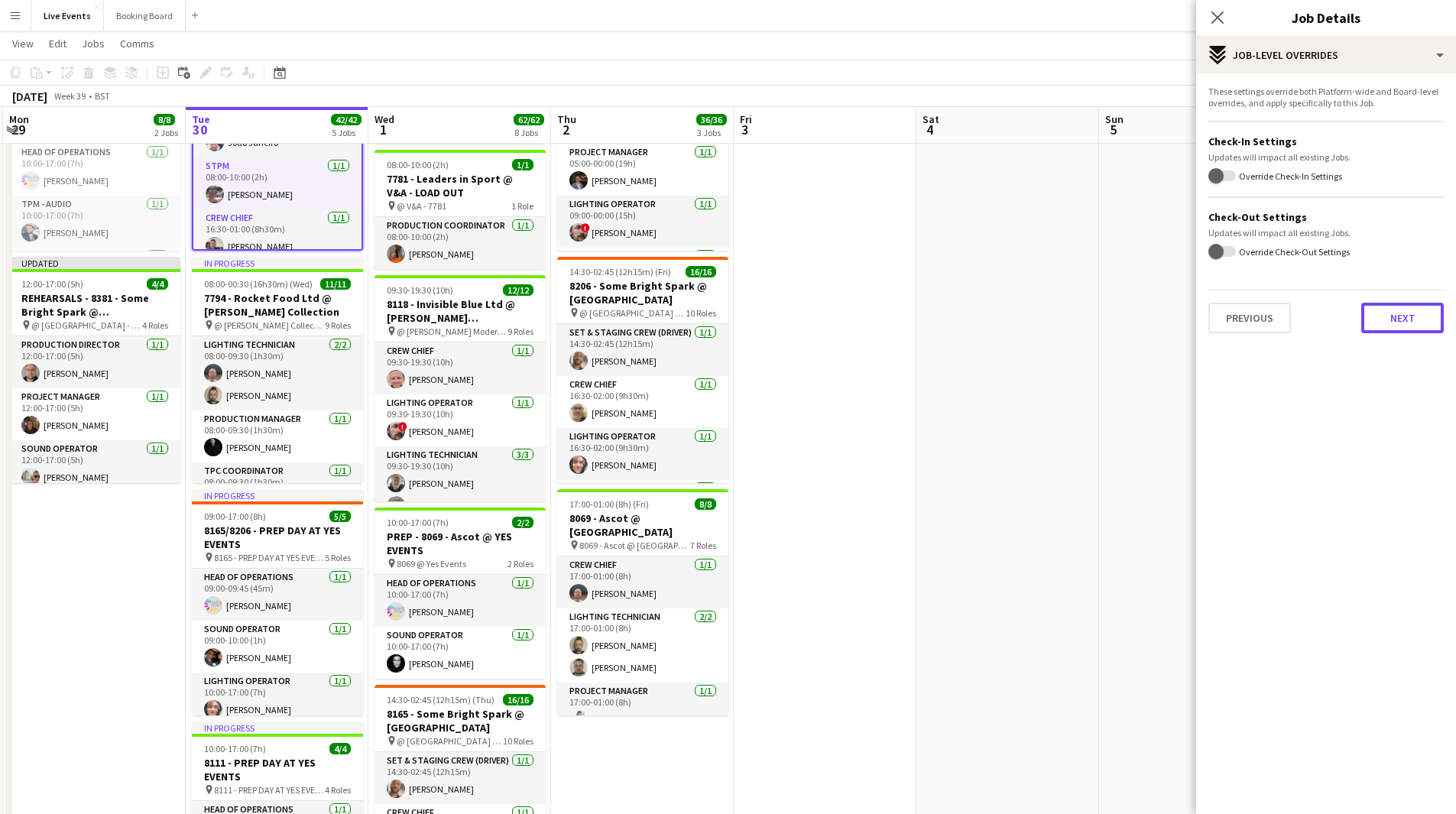
click at [1385, 324] on button "Next" at bounding box center [1402, 318] width 83 height 31
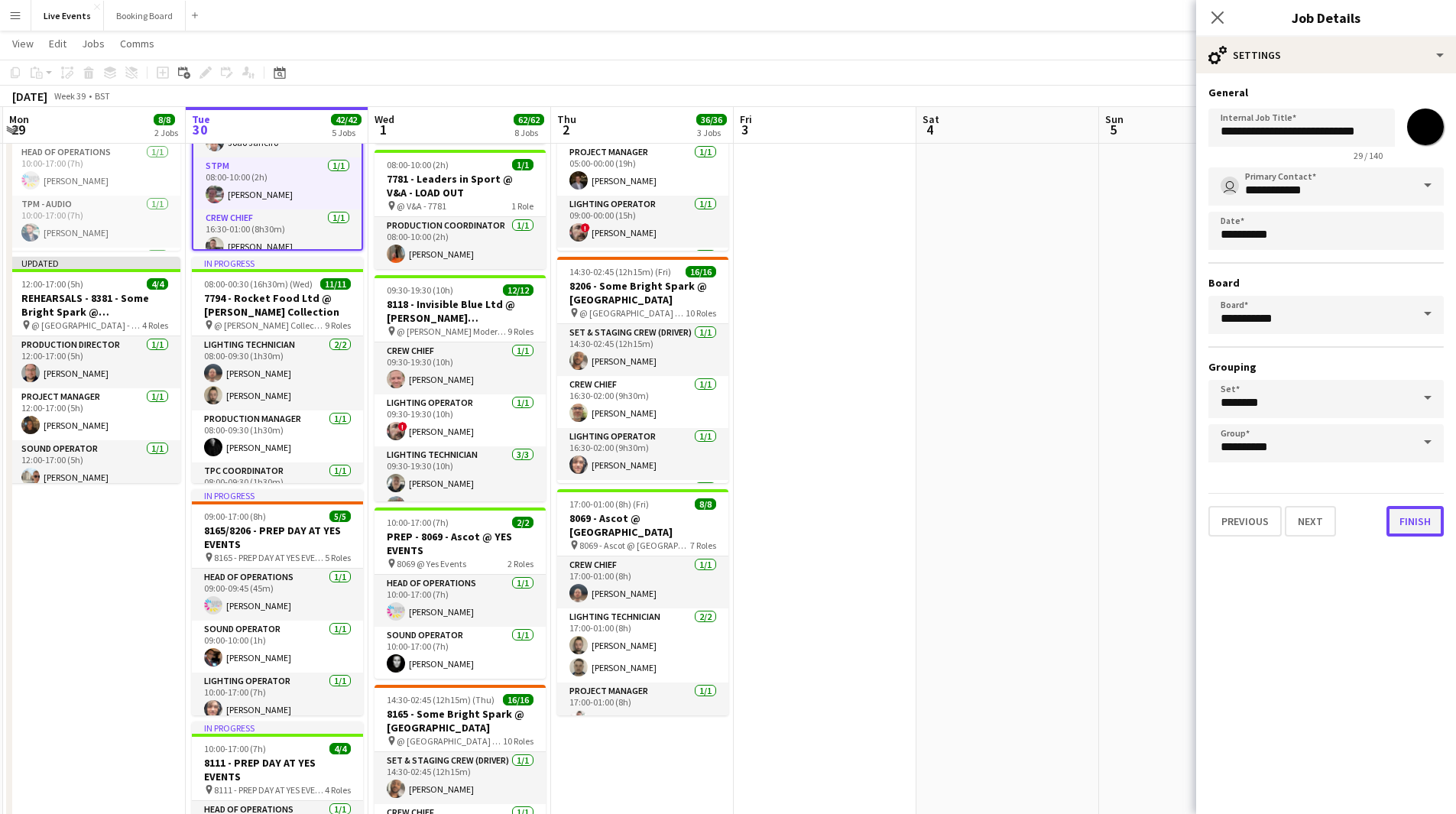
click at [1405, 524] on button "Finish" at bounding box center [1415, 521] width 58 height 31
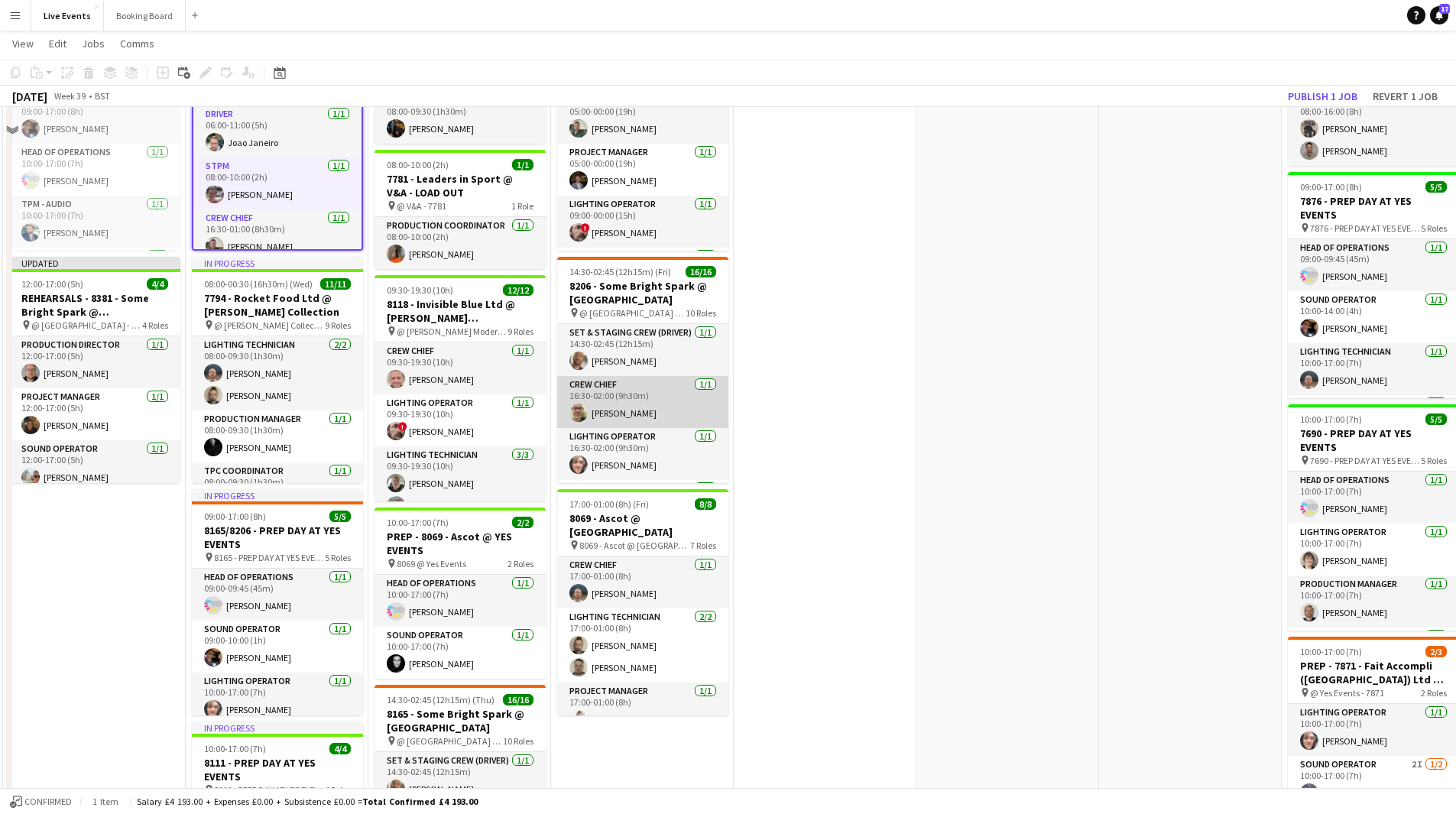
scroll to position [77, 0]
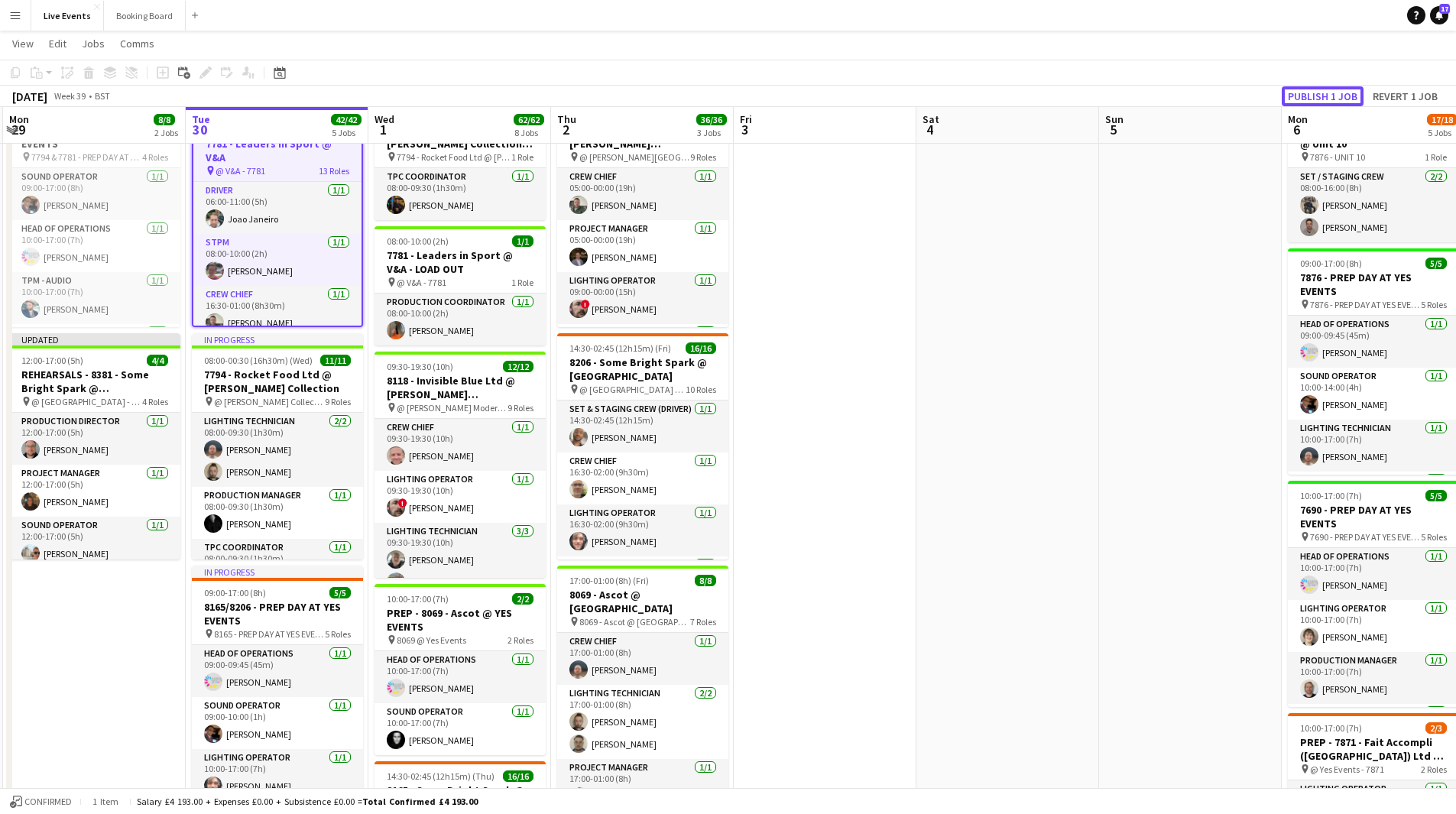
drag, startPoint x: 1334, startPoint y: 100, endPoint x: 1320, endPoint y: 102, distance: 14.1
click at [1334, 100] on button "Publish 1 job" at bounding box center [1322, 96] width 82 height 20
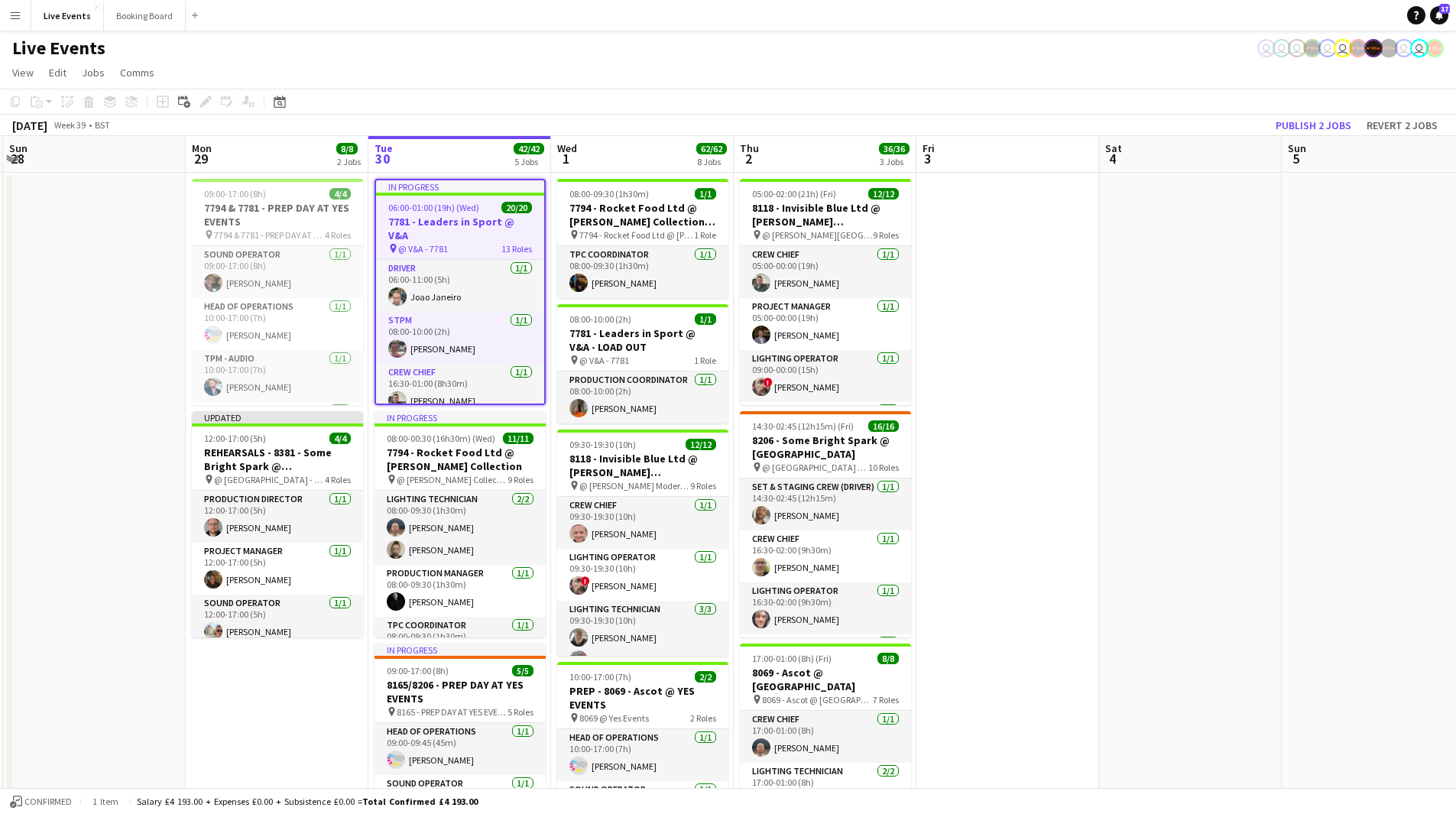
scroll to position [0, 362]
